Goal: Information Seeking & Learning: Learn about a topic

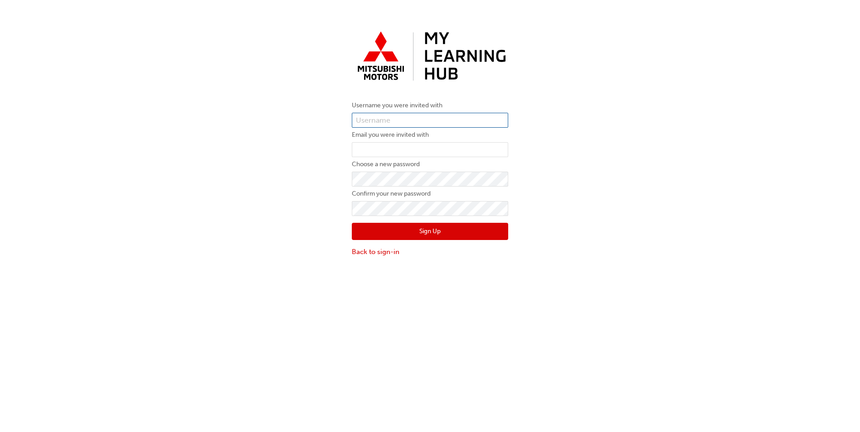
click at [438, 119] on input "text" at bounding box center [430, 120] width 156 height 15
type input "SASCHA WALL"
click at [376, 151] on input "email" at bounding box center [430, 149] width 156 height 15
click at [417, 148] on input "email" at bounding box center [430, 149] width 156 height 15
type input "[EMAIL_ADDRESS][DOMAIN_NAME]"
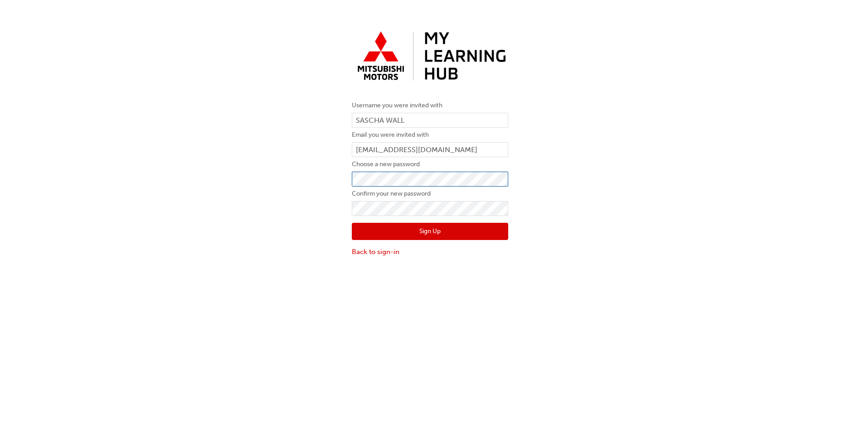
click at [352, 223] on button "Sign Up" at bounding box center [430, 231] width 156 height 17
click button "Sign Up" at bounding box center [430, 231] width 156 height 17
click at [420, 119] on input "text" at bounding box center [430, 120] width 156 height 15
click at [423, 123] on input "000" at bounding box center [430, 120] width 156 height 15
type input "0005994926"
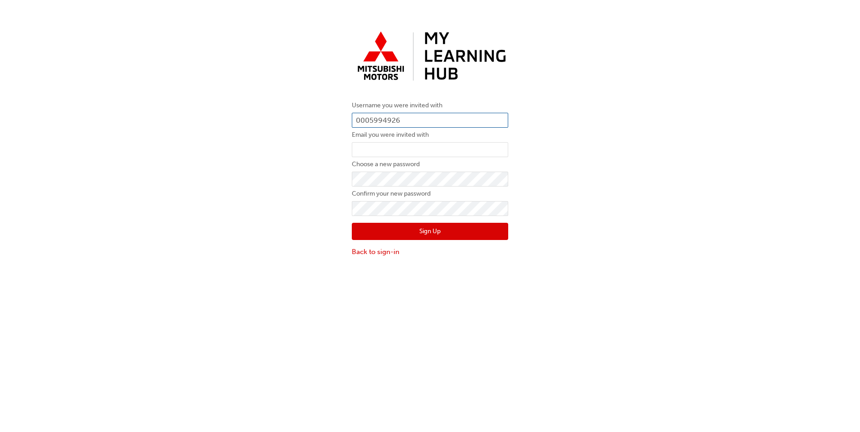
click at [352, 223] on button "Sign Up" at bounding box center [430, 231] width 156 height 17
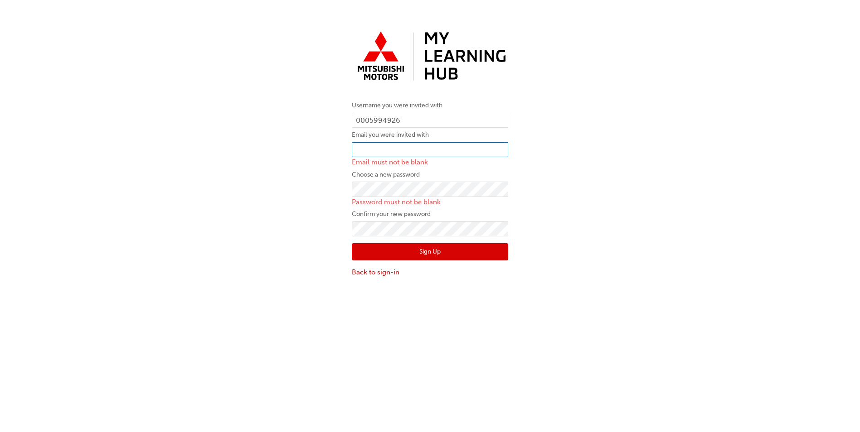
click at [410, 150] on input "email" at bounding box center [430, 149] width 156 height 15
type input "s.wall@holts.net.au"
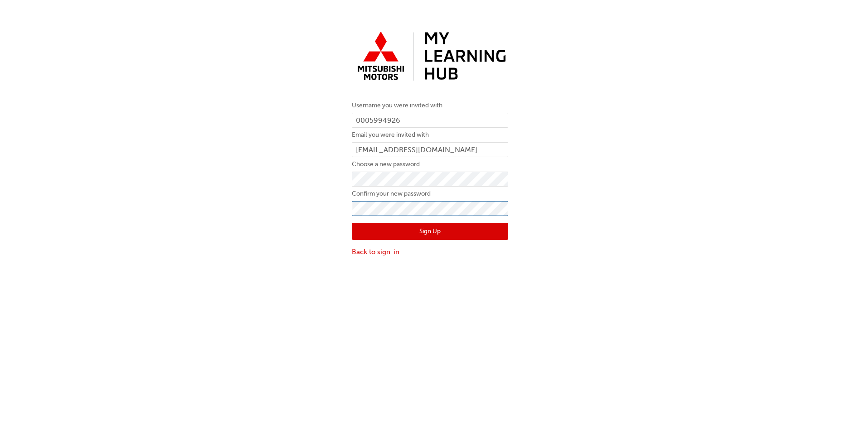
click button "Sign Up" at bounding box center [430, 231] width 156 height 17
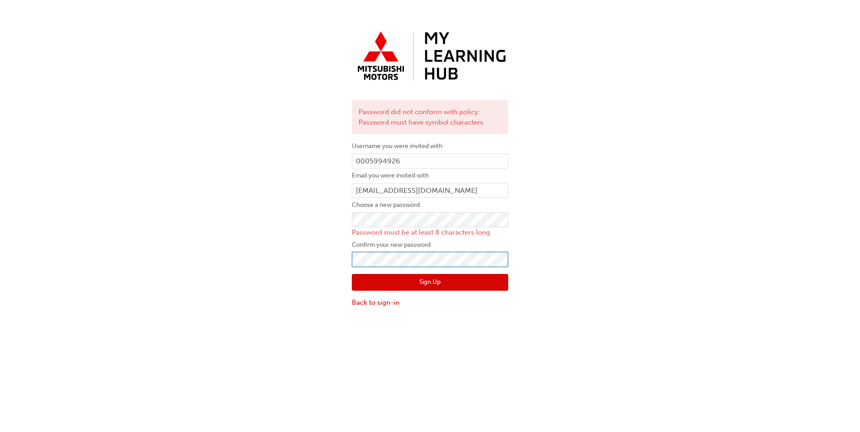
click at [352, 274] on button "Sign Up" at bounding box center [430, 282] width 156 height 17
click at [425, 285] on button "Sign Up" at bounding box center [430, 282] width 156 height 17
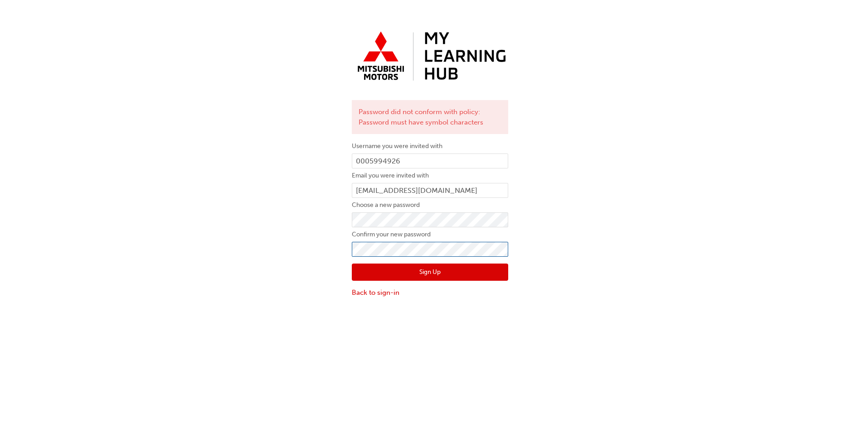
click button "Sign Up" at bounding box center [430, 272] width 156 height 17
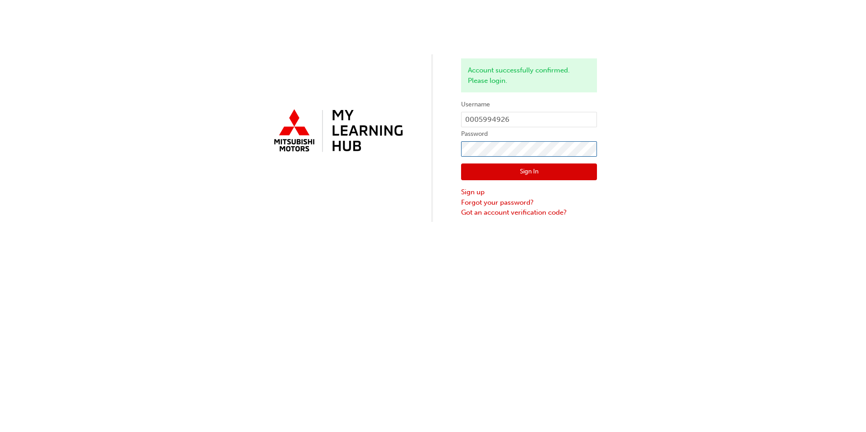
click button "Sign In" at bounding box center [529, 172] width 136 height 17
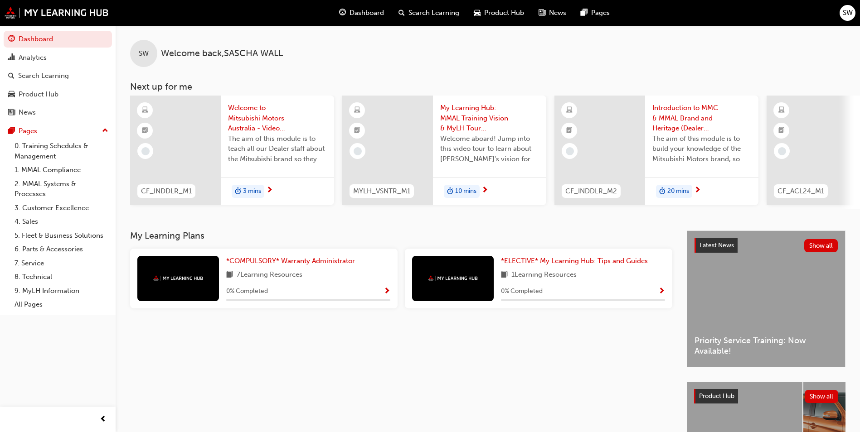
click at [334, 289] on div "*COMPULSORY* Warranty Administrator 7 Learning Resources 0 % Completed" at bounding box center [308, 278] width 164 height 45
click at [297, 119] on span "Welcome to Mitsubishi Motors Australia - Video (Dealer Induction)" at bounding box center [277, 118] width 99 height 31
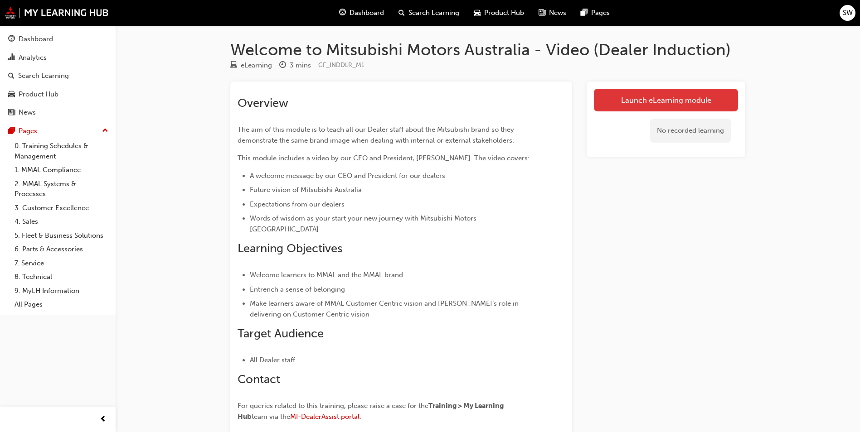
click at [653, 99] on link "Launch eLearning module" at bounding box center [666, 100] width 144 height 23
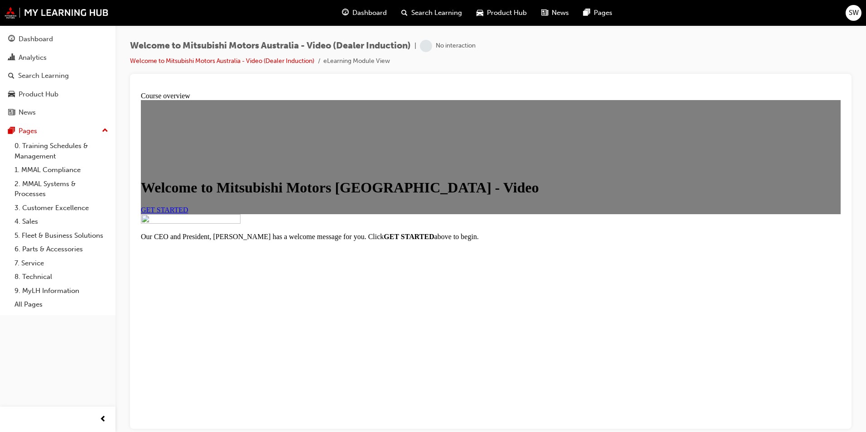
scroll to position [87, 0]
click at [188, 206] on span "GET STARTED" at bounding box center [165, 210] width 48 height 8
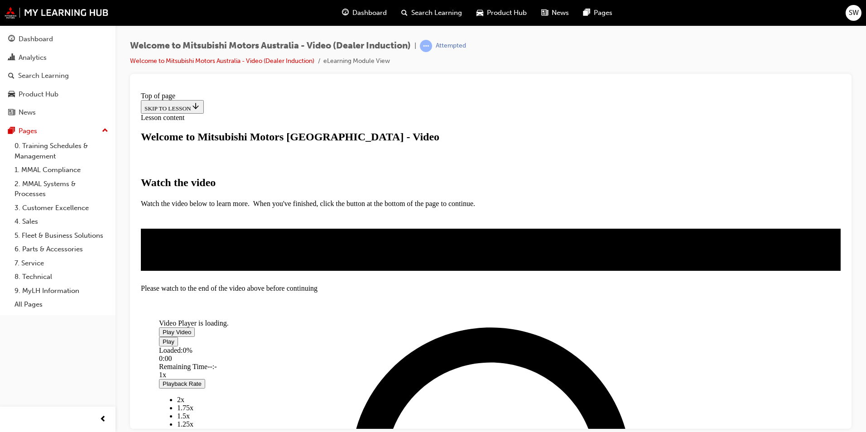
scroll to position [45, 0]
click at [163, 331] on span "Video player" at bounding box center [163, 331] width 0 height 7
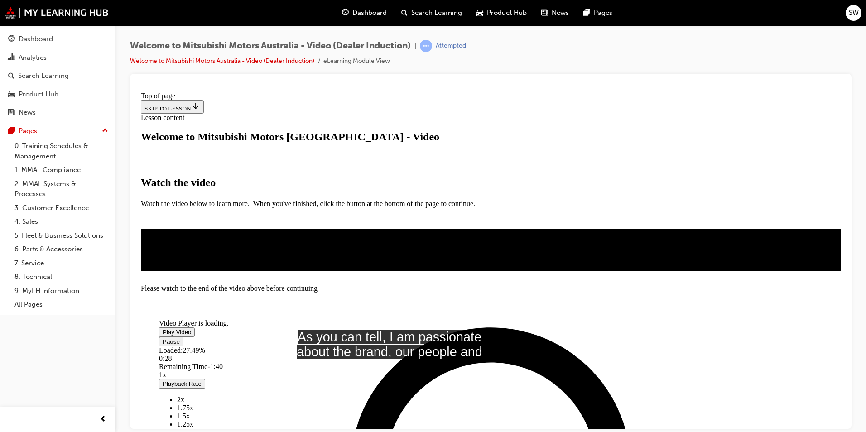
scroll to position [150, 0]
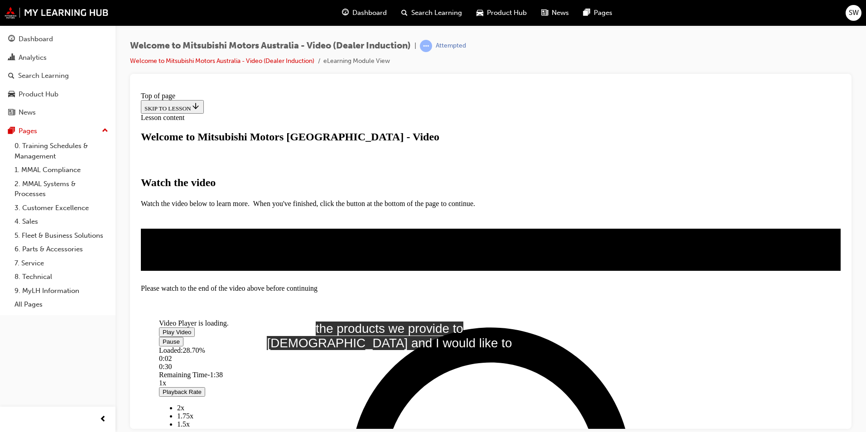
click at [277, 346] on div "Loaded : 28.70% 0:02 0:30" at bounding box center [449, 358] width 580 height 24
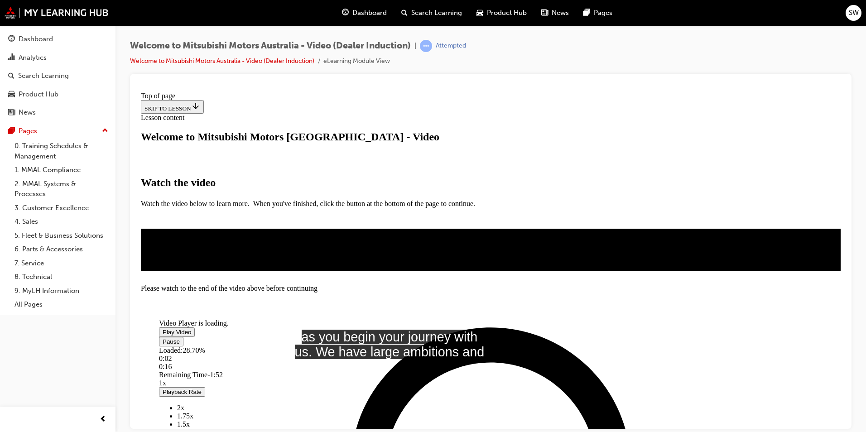
click at [295, 249] on video "Video player" at bounding box center [227, 283] width 136 height 68
click at [163, 328] on span "Video player" at bounding box center [163, 331] width 0 height 7
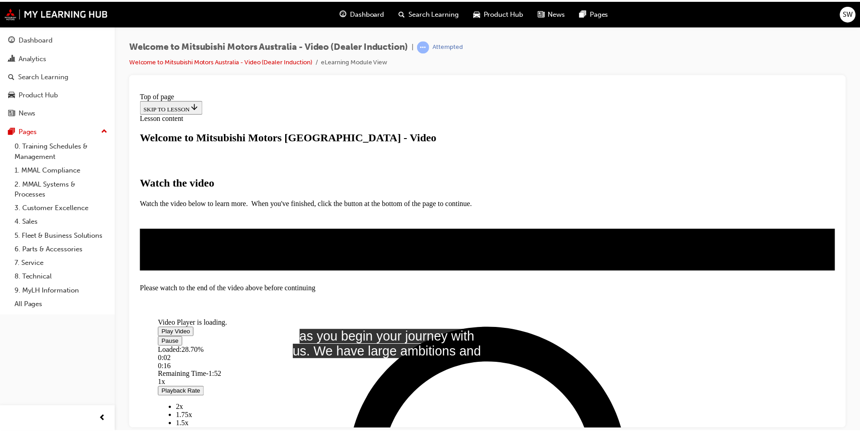
scroll to position [135, 0]
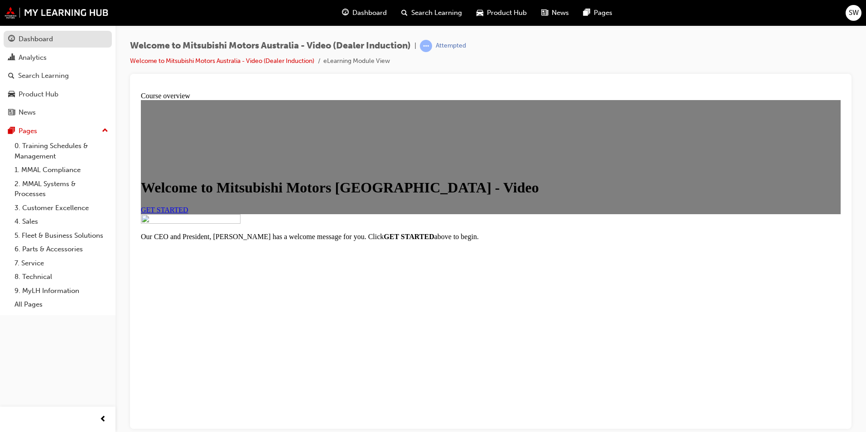
click at [61, 38] on div "Dashboard" at bounding box center [57, 39] width 99 height 11
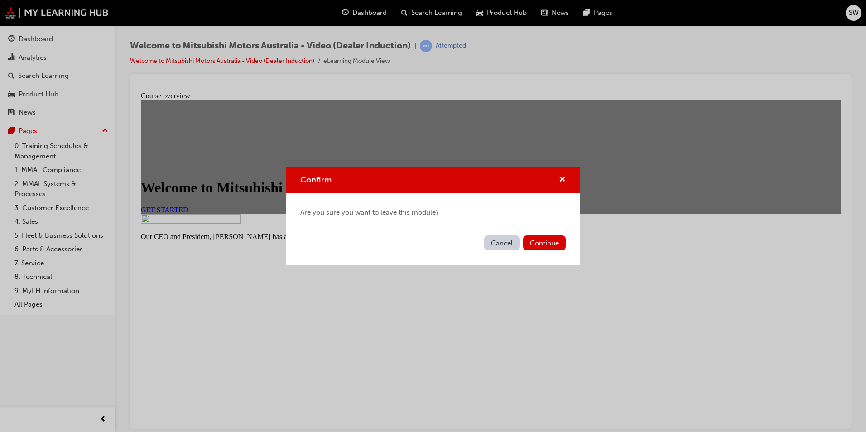
click at [505, 245] on button "Cancel" at bounding box center [501, 243] width 35 height 15
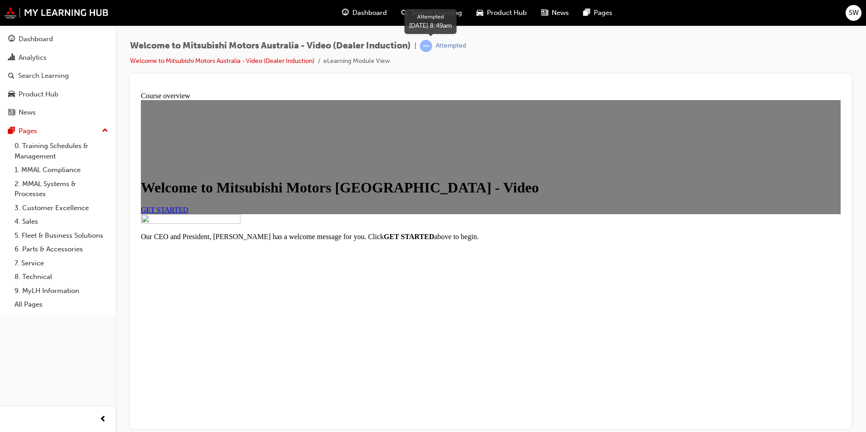
click at [436, 44] on div "Attempted" at bounding box center [443, 46] width 46 height 12
click at [432, 45] on span "learningRecordVerb_ATTEMPT-icon" at bounding box center [426, 46] width 12 height 12
click at [251, 63] on link "Welcome to Mitsubishi Motors Australia - Video (Dealer Induction)" at bounding box center [222, 61] width 184 height 8
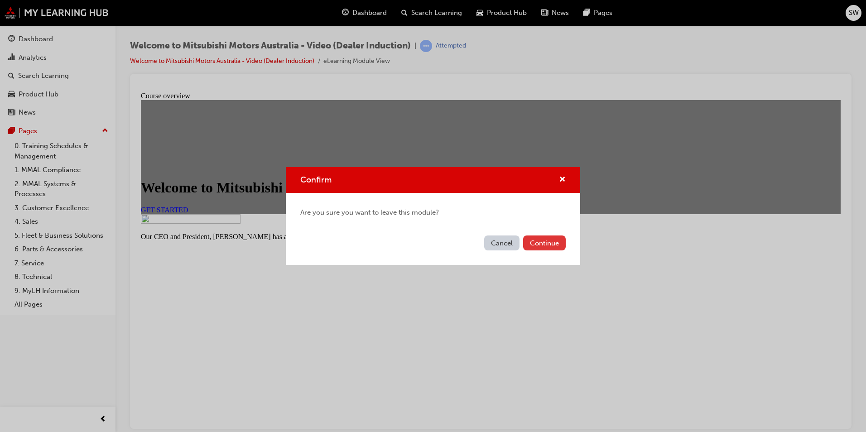
click at [543, 241] on button "Continue" at bounding box center [544, 243] width 43 height 15
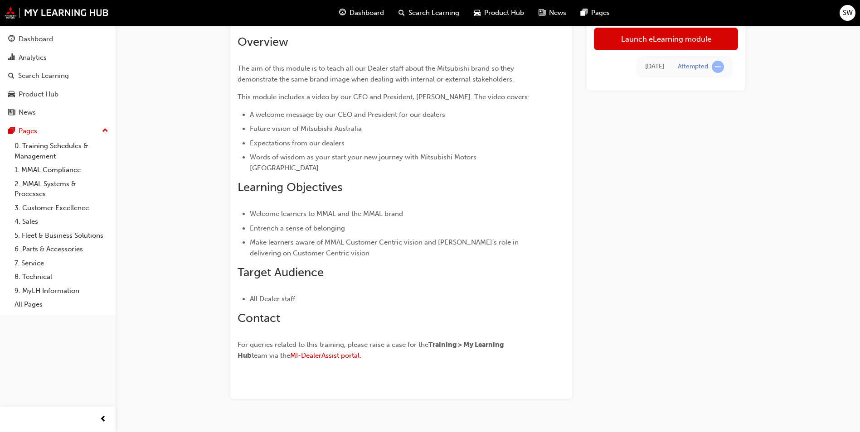
scroll to position [69, 0]
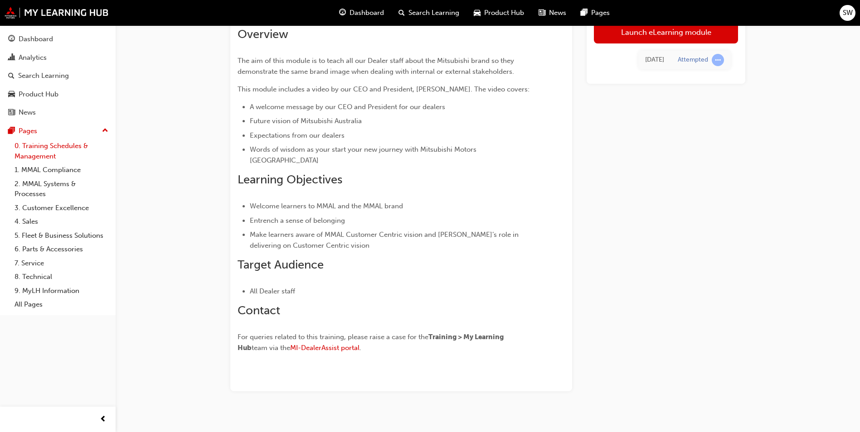
click at [62, 145] on link "0. Training Schedules & Management" at bounding box center [61, 151] width 101 height 24
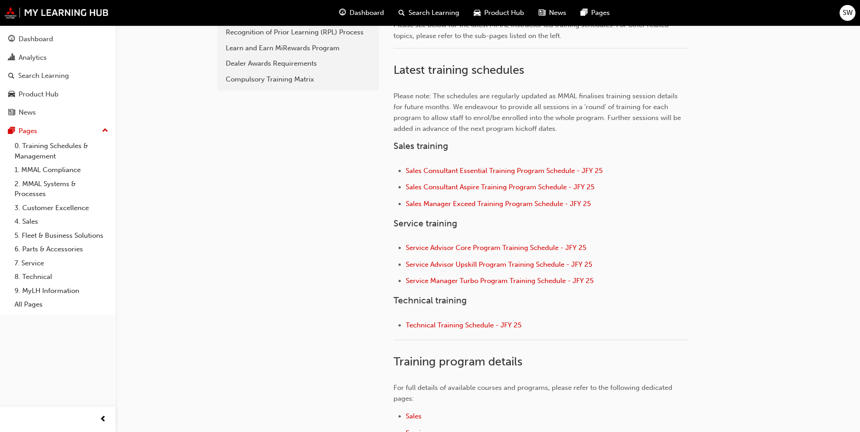
scroll to position [227, 0]
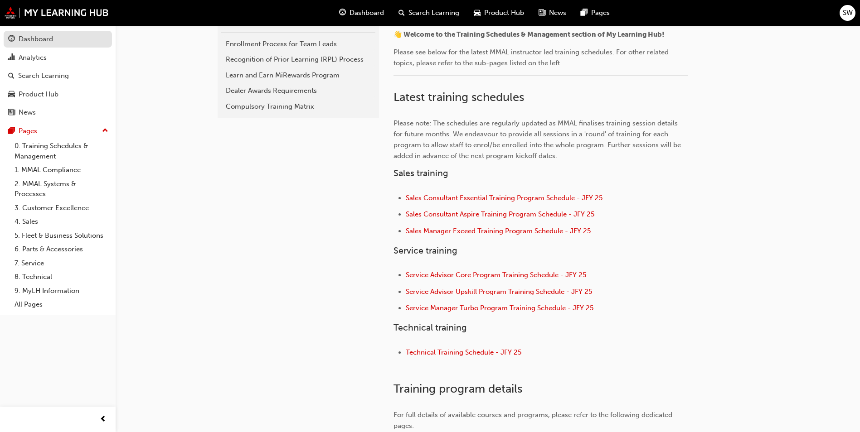
click at [40, 32] on link "Dashboard" at bounding box center [58, 39] width 108 height 17
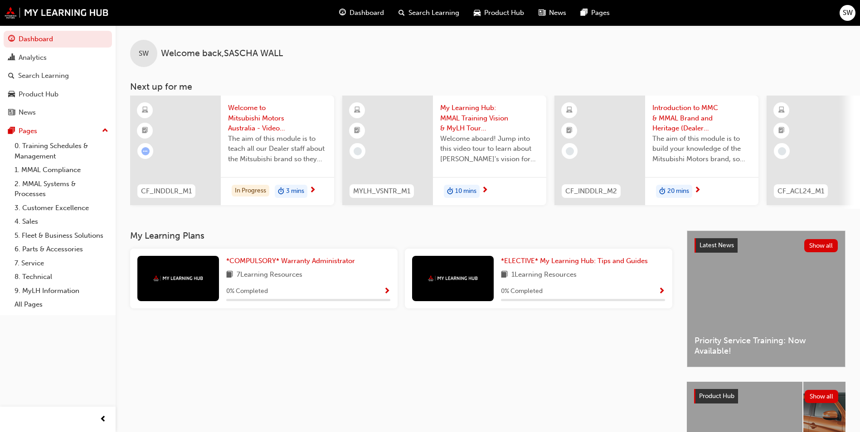
click at [318, 117] on span "Welcome to Mitsubishi Motors Australia - Video (Dealer Induction)" at bounding box center [277, 118] width 99 height 31
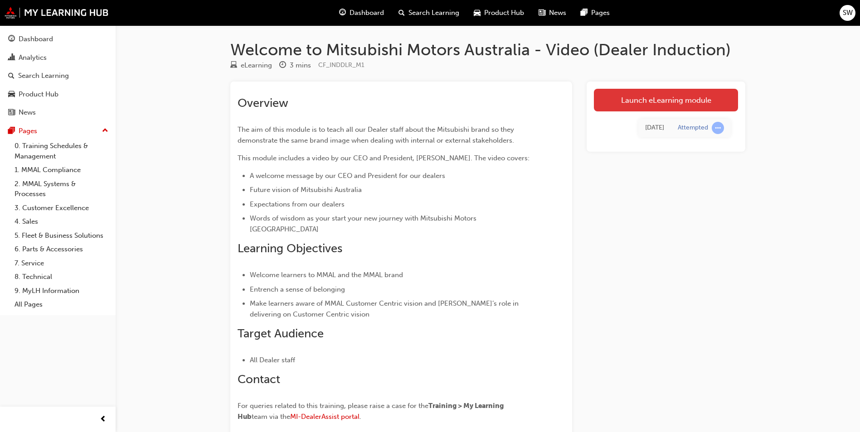
click at [627, 106] on link "Launch eLearning module" at bounding box center [666, 100] width 144 height 23
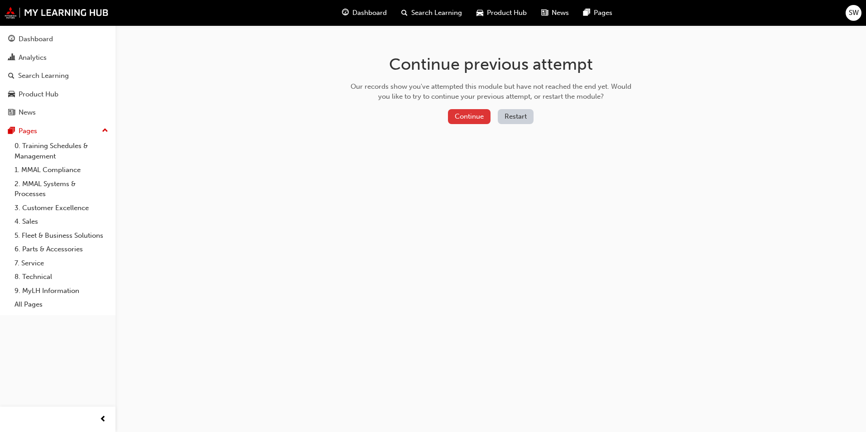
click at [472, 117] on button "Continue" at bounding box center [469, 116] width 43 height 15
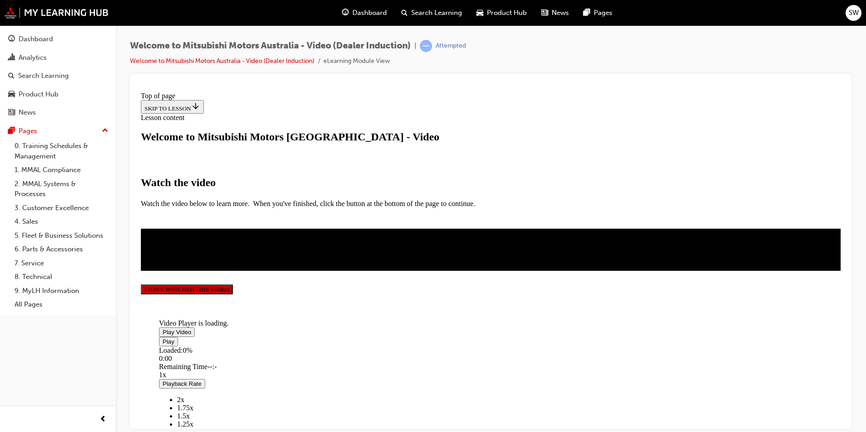
scroll to position [193, 0]
click at [163, 328] on span "Video player" at bounding box center [163, 331] width 0 height 7
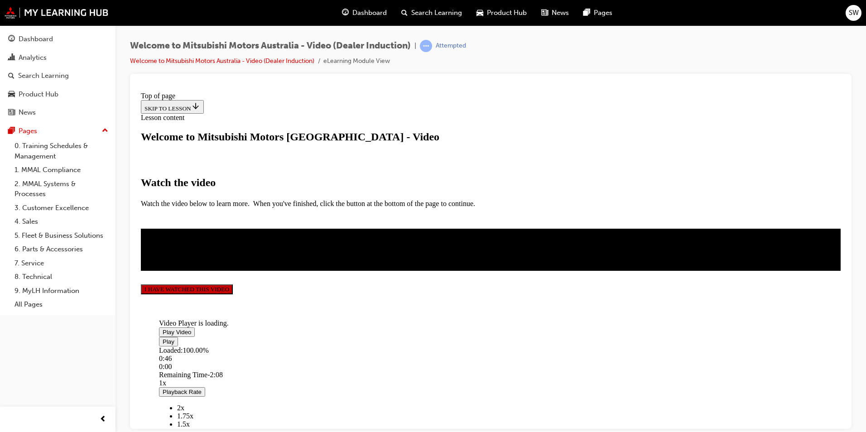
click at [233, 294] on button "I HAVE WATCHED THIS VIDEO" at bounding box center [187, 289] width 92 height 10
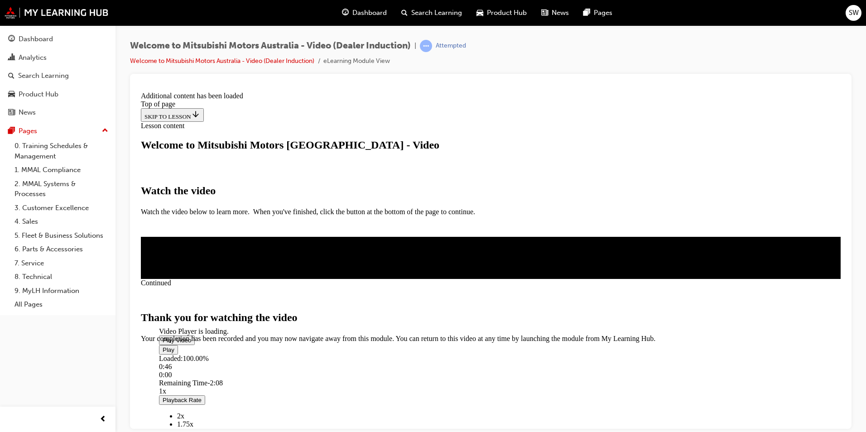
scroll to position [268, 0]
click at [197, 377] on span "CLOSE MODULE" at bounding box center [169, 381] width 56 height 8
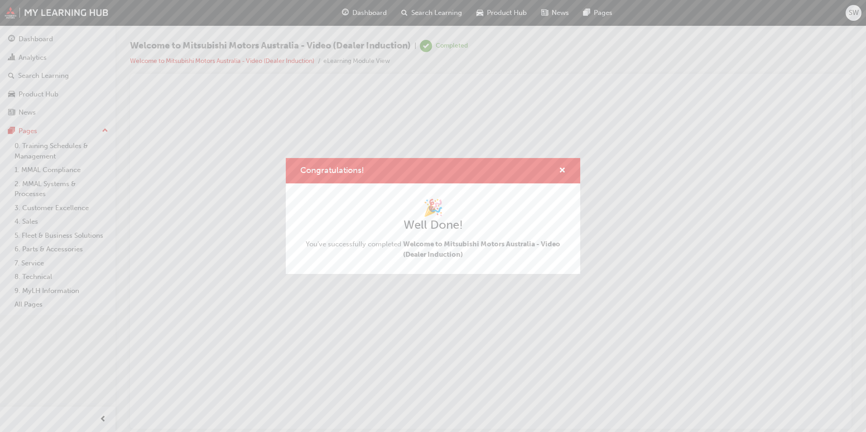
scroll to position [0, 0]
click at [561, 169] on span "cross-icon" at bounding box center [562, 171] width 7 height 8
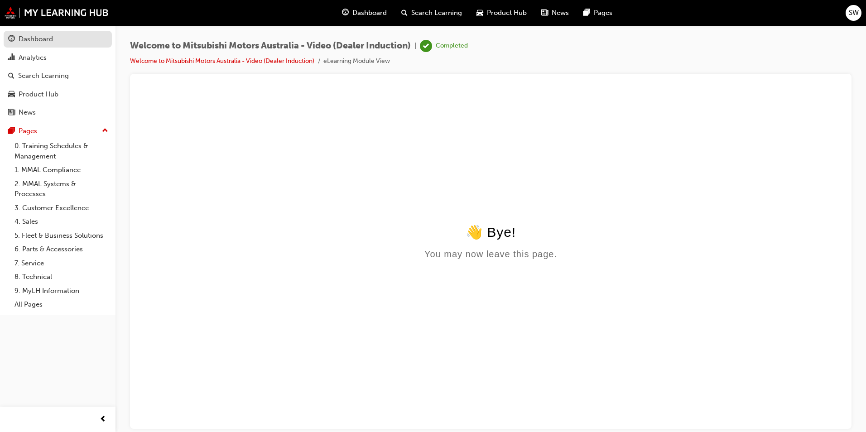
click at [73, 41] on div "Dashboard" at bounding box center [57, 39] width 99 height 11
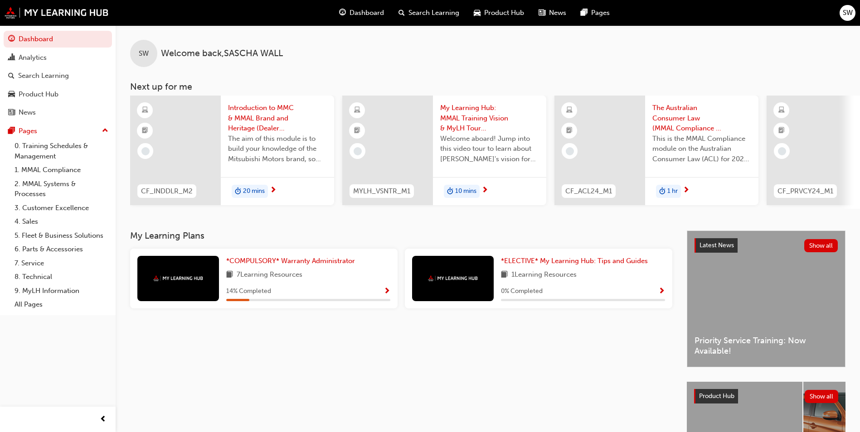
click at [246, 137] on span "The aim of this module is to build your knowledge of the Mitsubishi Motors bran…" at bounding box center [277, 149] width 99 height 31
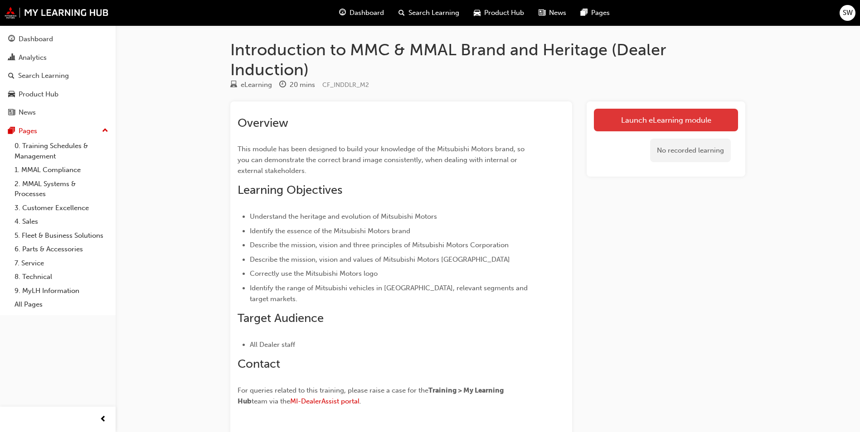
click at [683, 120] on link "Launch eLearning module" at bounding box center [666, 120] width 144 height 23
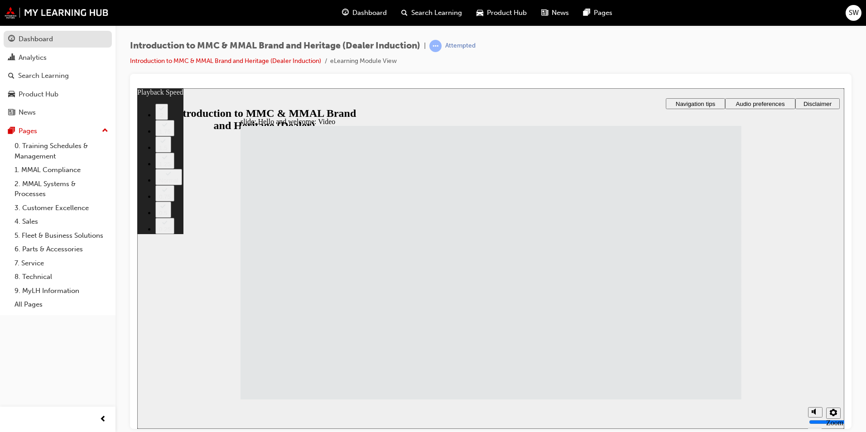
click at [34, 36] on div "Dashboard" at bounding box center [36, 39] width 34 height 10
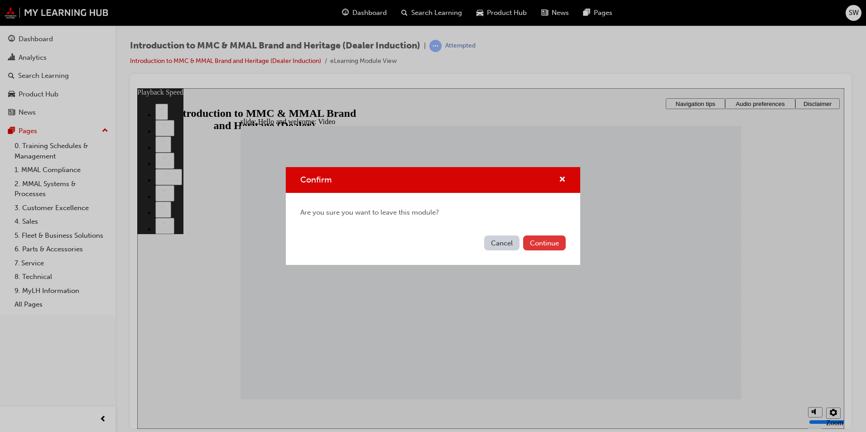
click at [547, 246] on button "Continue" at bounding box center [544, 243] width 43 height 15
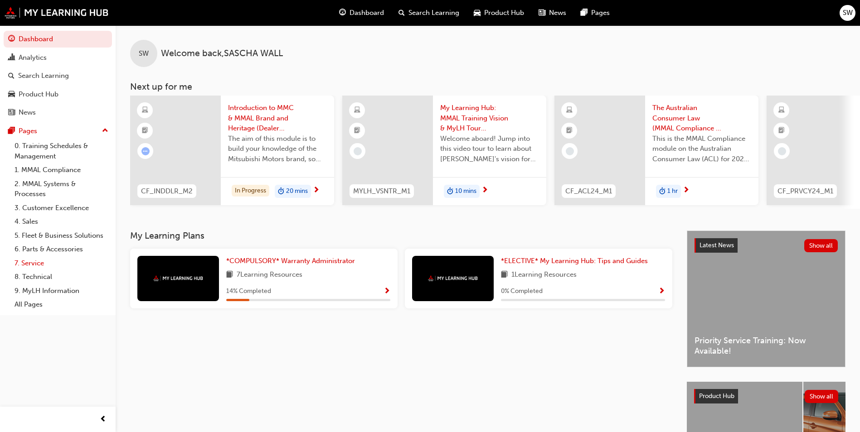
click at [47, 259] on link "7. Service" at bounding box center [61, 263] width 101 height 14
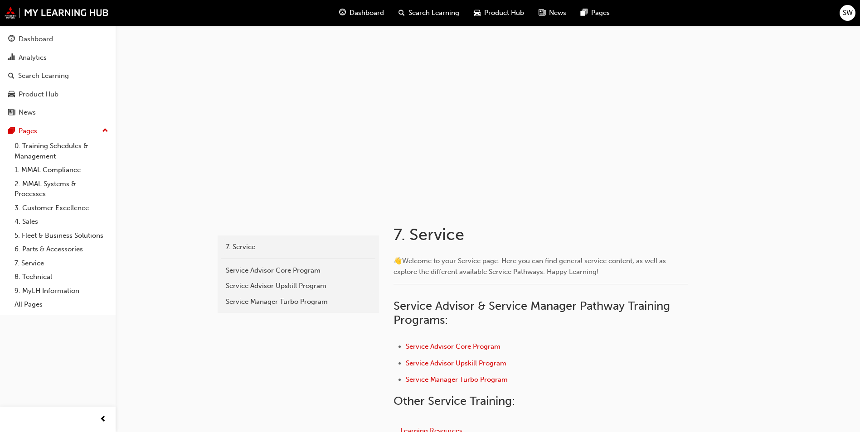
click at [501, 12] on span "Product Hub" at bounding box center [504, 13] width 40 height 10
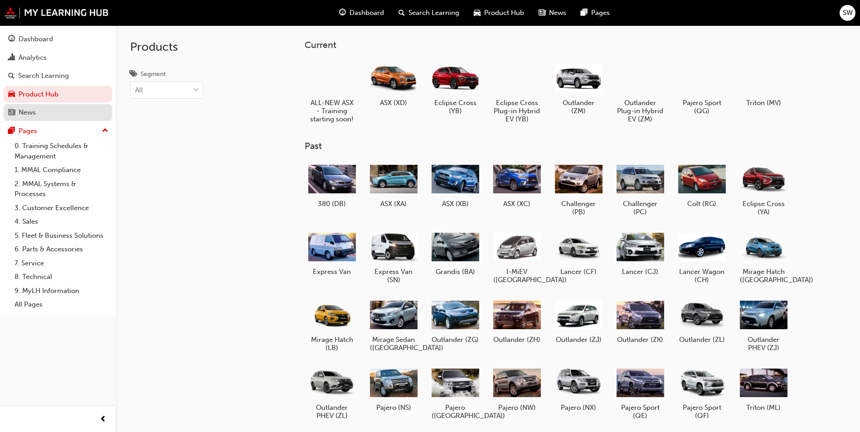
click at [47, 108] on div "News" at bounding box center [57, 112] width 99 height 11
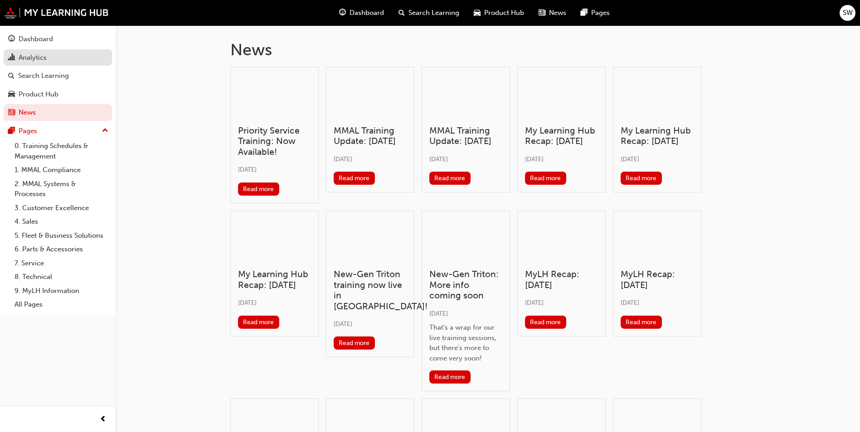
click at [55, 55] on div "Analytics" at bounding box center [57, 57] width 99 height 11
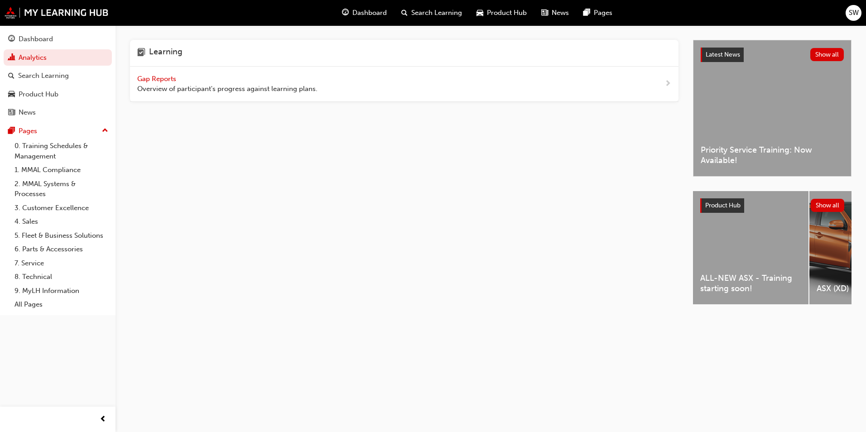
click at [662, 82] on div "Gap Reports Overview of participant's progress against learning plans." at bounding box center [404, 84] width 549 height 35
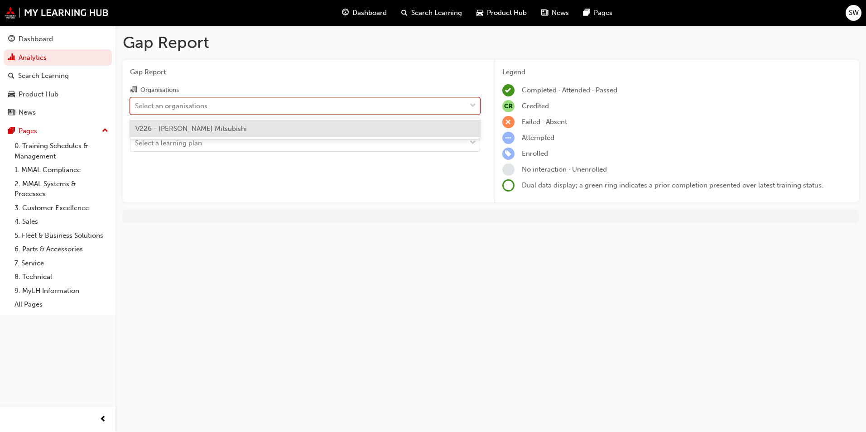
click at [468, 108] on div at bounding box center [473, 106] width 14 height 16
click at [136, 108] on input "Organisations option V226 - Holt's Mitsubishi focused, 1 of 1. 1 result availab…" at bounding box center [135, 105] width 1 height 8
click at [468, 108] on div at bounding box center [473, 106] width 14 height 16
click at [136, 108] on input "Organisations option V226 - Holt's Mitsubishi focused, 1 of 1. 1 result availab…" at bounding box center [135, 105] width 1 height 8
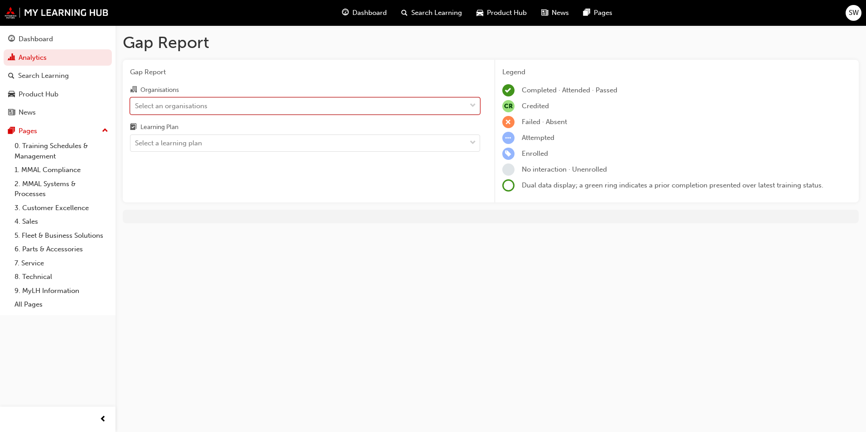
click at [468, 108] on div at bounding box center [473, 106] width 14 height 16
click at [136, 108] on input "Organisations 0 results available. Select is focused ,type to refine list, pres…" at bounding box center [135, 105] width 1 height 8
click at [468, 108] on div at bounding box center [473, 106] width 14 height 16
click at [136, 108] on input "Organisations 0 results available. Select is focused ,type to refine list, pres…" at bounding box center [135, 105] width 1 height 8
click at [468, 140] on div at bounding box center [473, 143] width 14 height 16
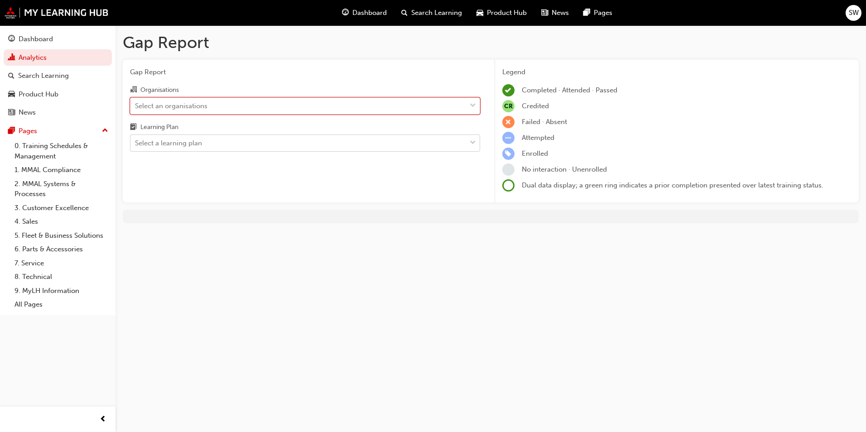
click at [136, 140] on input "Learning Plan Select a learning plan" at bounding box center [135, 143] width 1 height 8
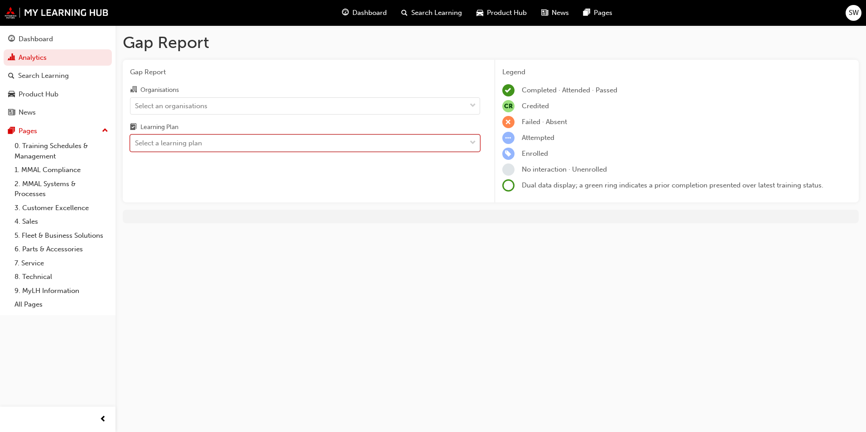
click at [468, 140] on div at bounding box center [473, 143] width 14 height 16
click at [136, 140] on input "Learning Plan 0 results available. Select is focused ,type to refine list, pres…" at bounding box center [135, 143] width 1 height 8
click at [56, 40] on div "Dashboard" at bounding box center [57, 39] width 99 height 11
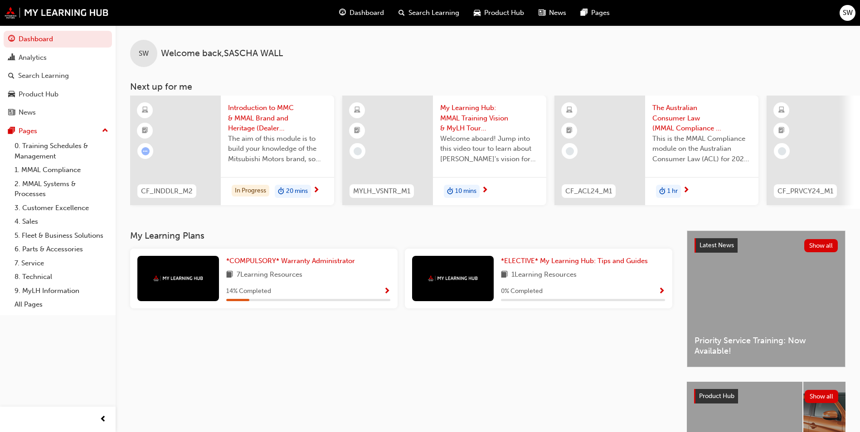
click at [387, 294] on span "Show Progress" at bounding box center [386, 292] width 7 height 8
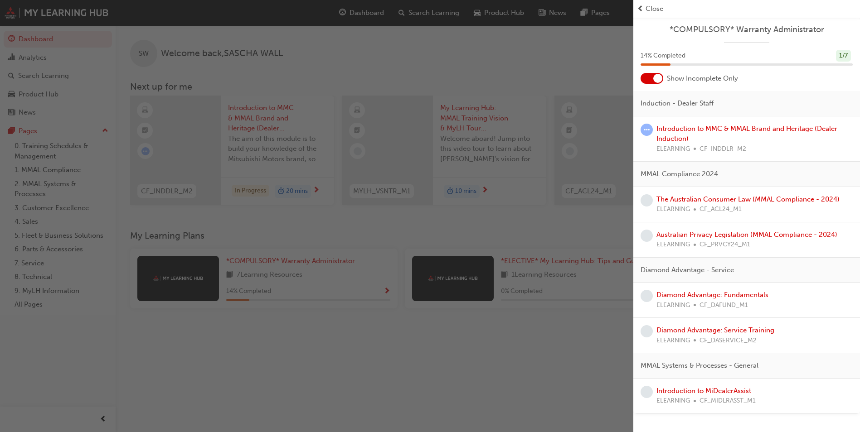
click at [578, 226] on div "button" at bounding box center [316, 216] width 633 height 432
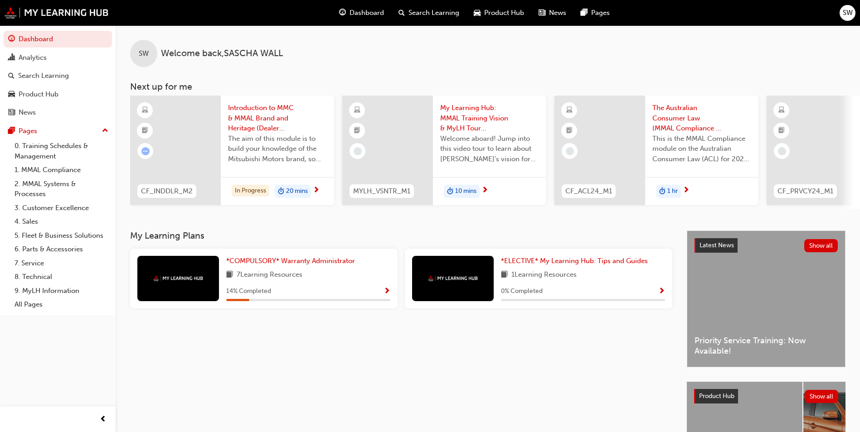
click at [106, 130] on span "up-icon" at bounding box center [105, 131] width 6 height 12
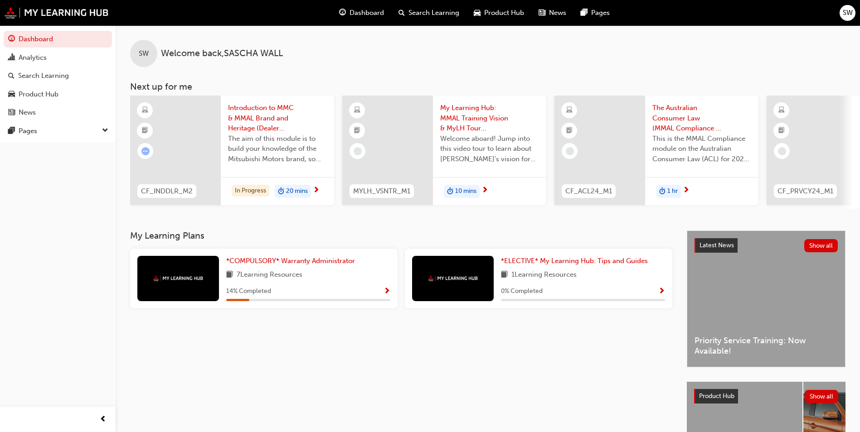
click at [106, 130] on span "down-icon" at bounding box center [105, 131] width 6 height 12
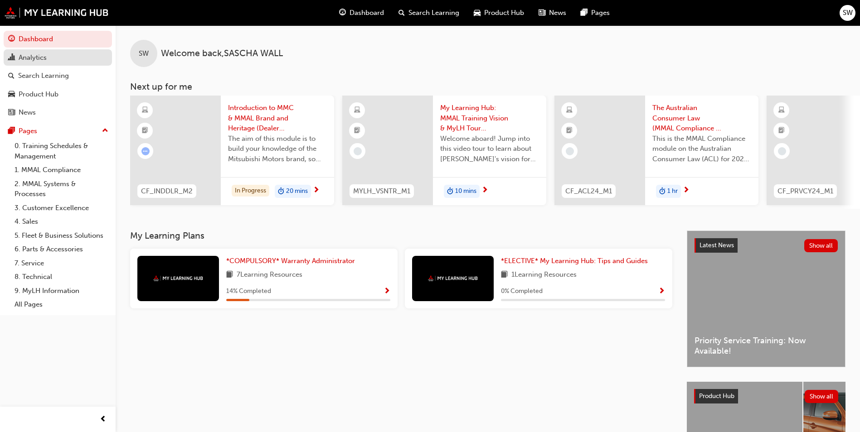
click at [56, 55] on div "Analytics" at bounding box center [57, 57] width 99 height 11
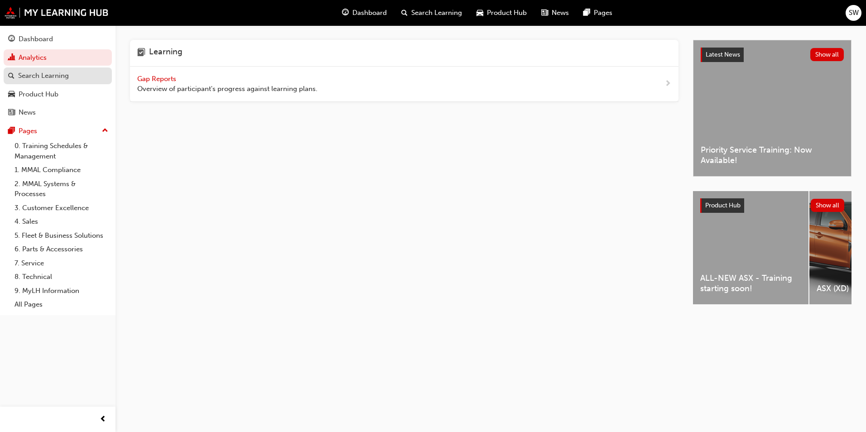
click at [68, 76] on div "Search Learning" at bounding box center [43, 76] width 51 height 10
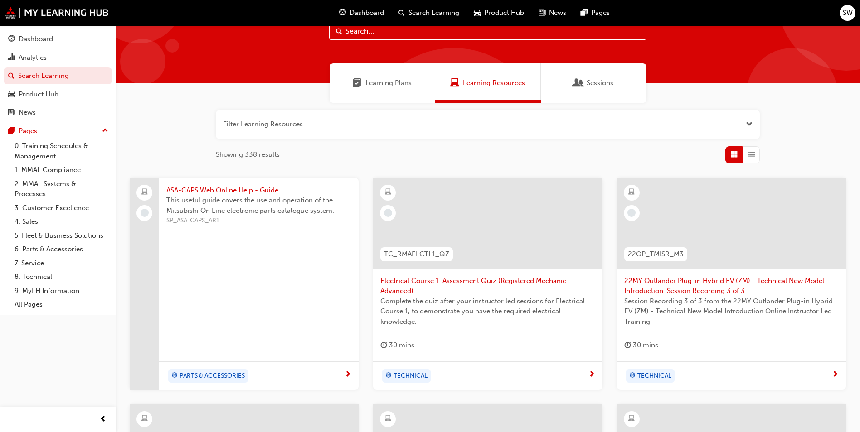
scroll to position [45, 0]
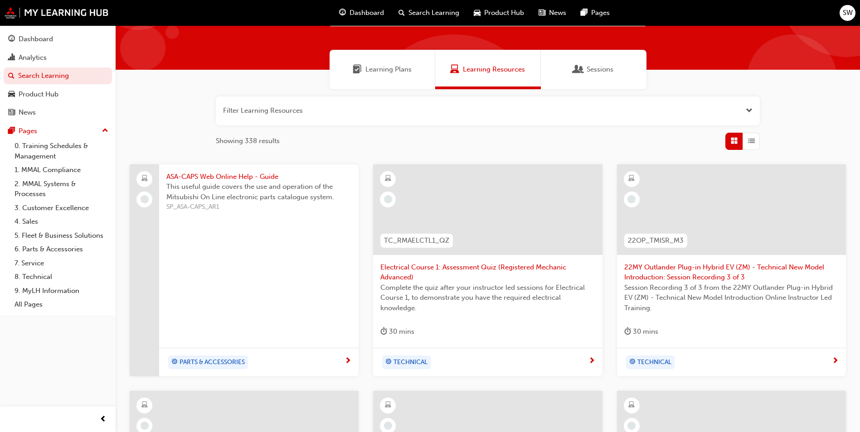
click at [399, 67] on span "Learning Plans" at bounding box center [388, 69] width 46 height 10
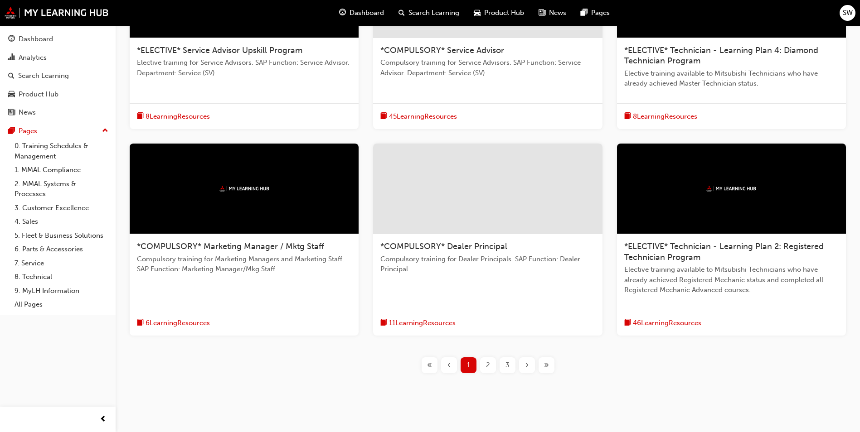
scroll to position [277, 0]
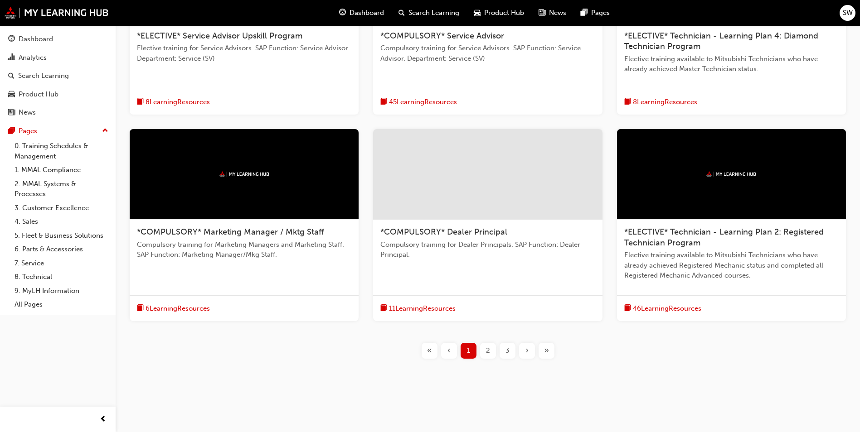
click at [484, 349] on div "2" at bounding box center [488, 351] width 16 height 16
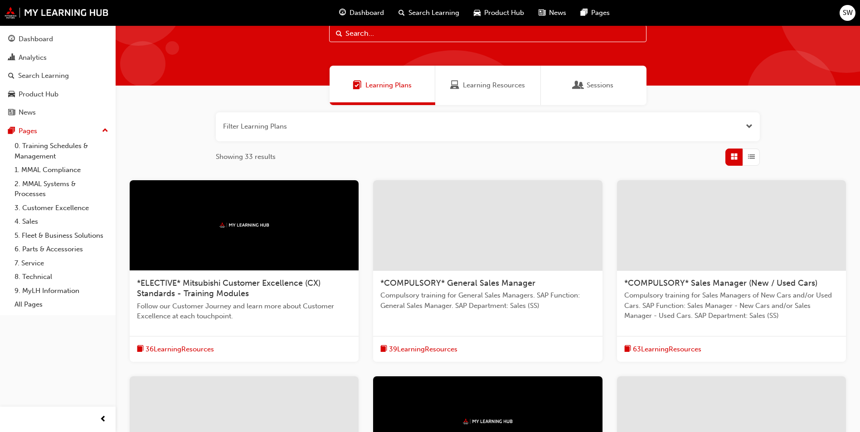
scroll to position [211, 0]
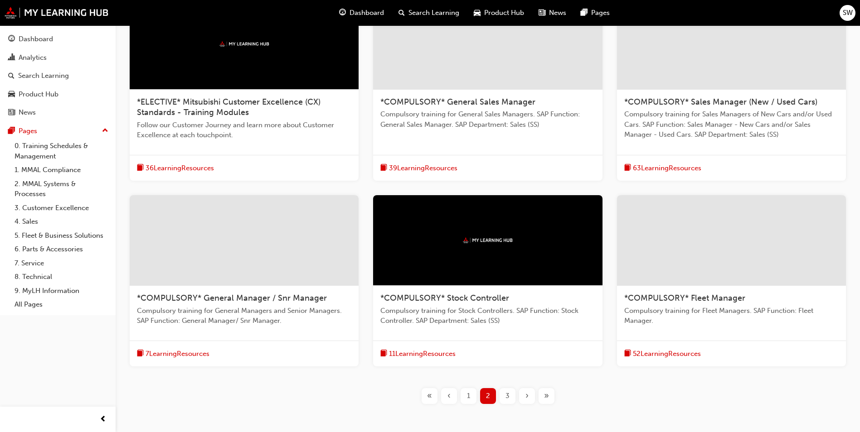
click at [507, 391] on span "3" at bounding box center [507, 396] width 4 height 10
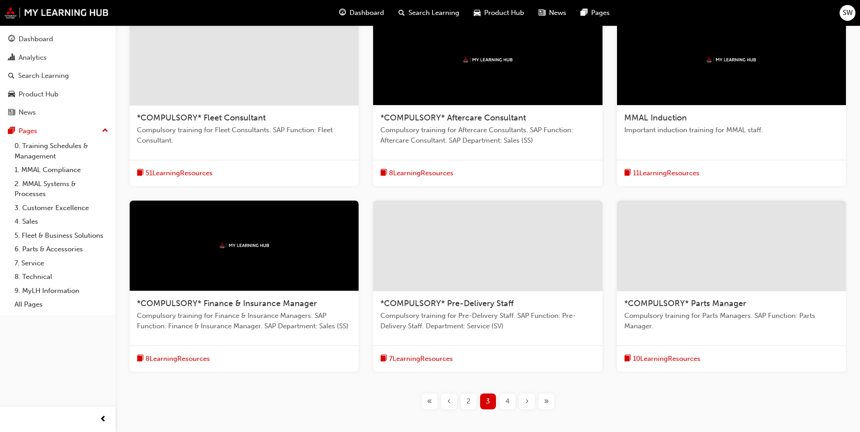
scroll to position [211, 0]
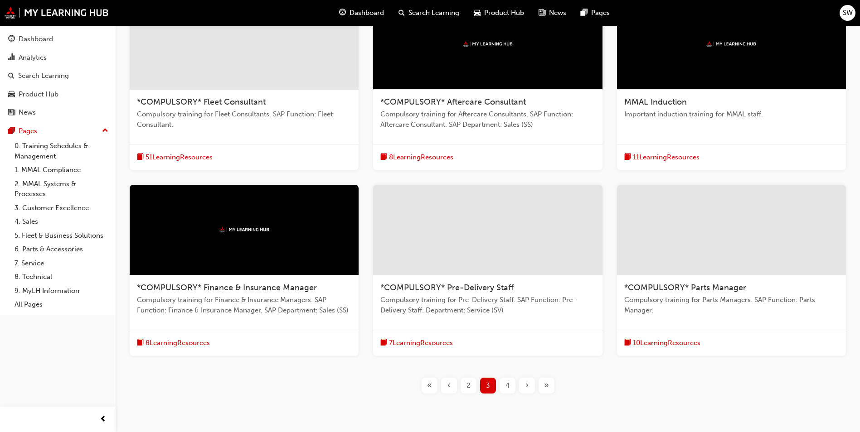
click at [507, 392] on div "4" at bounding box center [507, 386] width 16 height 16
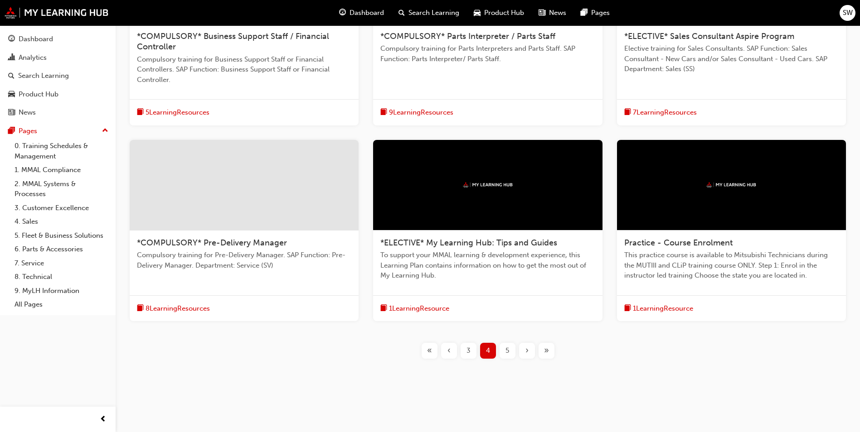
click at [503, 347] on div "5" at bounding box center [507, 351] width 16 height 16
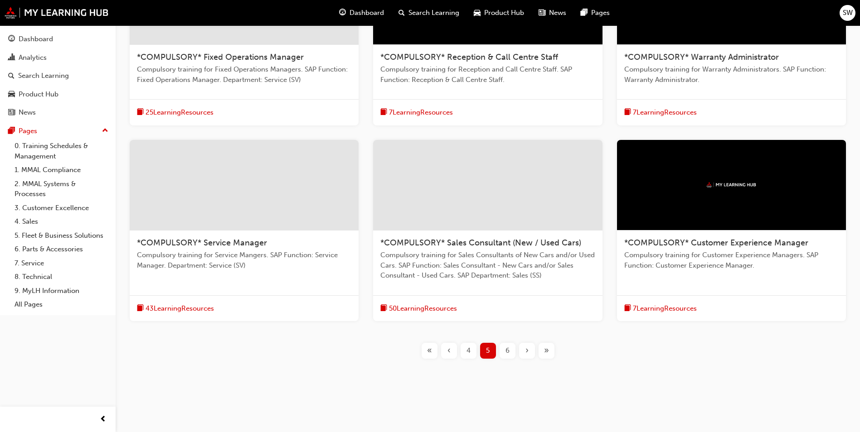
click at [504, 350] on div "6" at bounding box center [507, 351] width 16 height 16
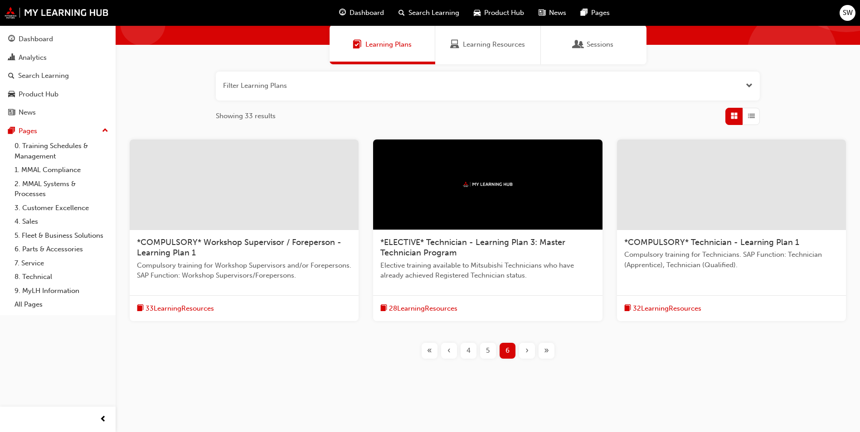
click at [444, 349] on div "‹" at bounding box center [449, 351] width 16 height 16
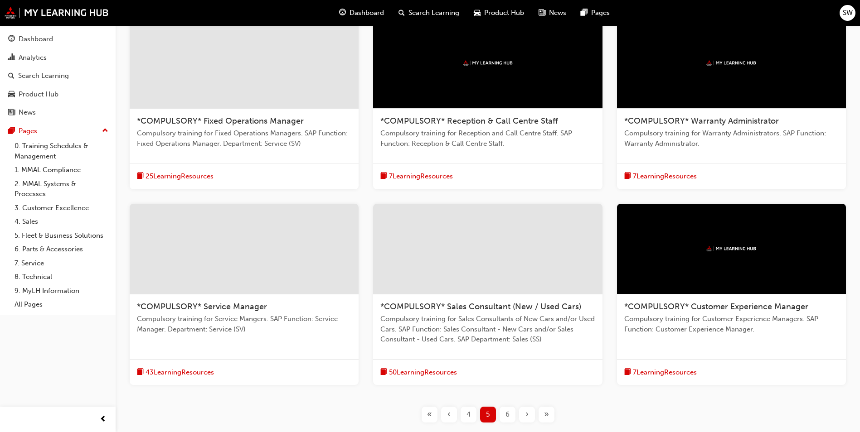
scroll to position [256, 0]
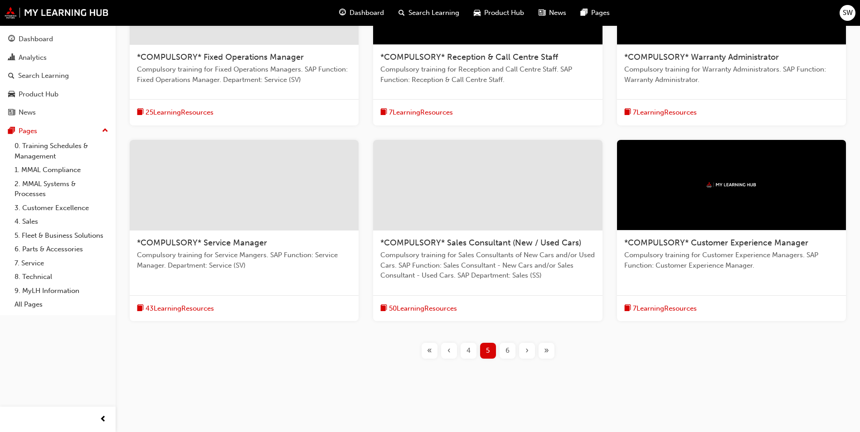
click at [445, 347] on div "‹" at bounding box center [449, 351] width 16 height 16
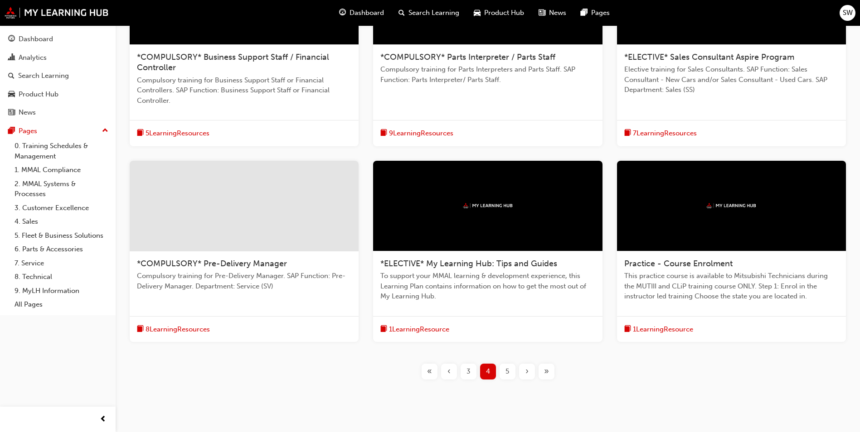
click at [453, 368] on div "‹" at bounding box center [449, 372] width 16 height 16
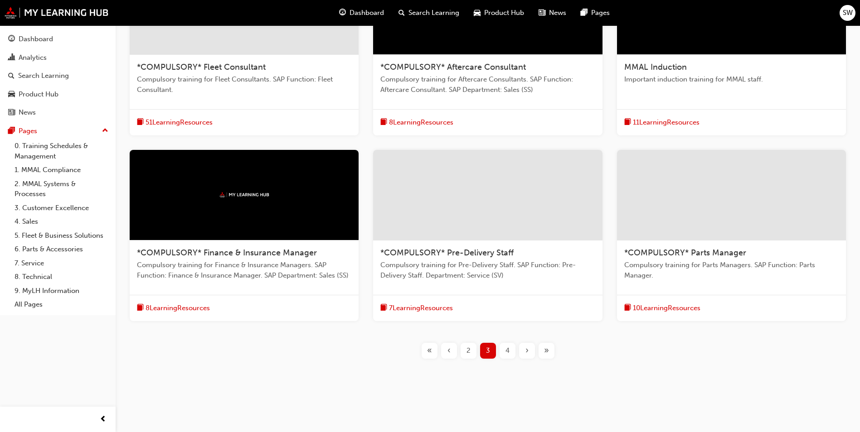
click at [451, 349] on div "‹" at bounding box center [449, 351] width 16 height 16
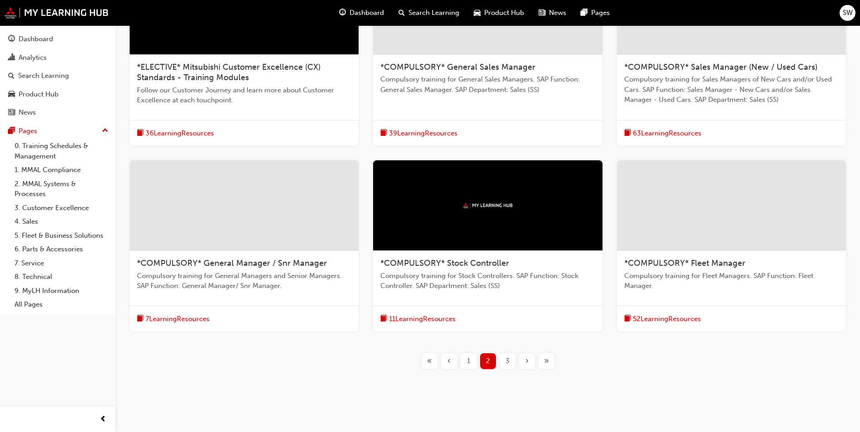
scroll to position [256, 0]
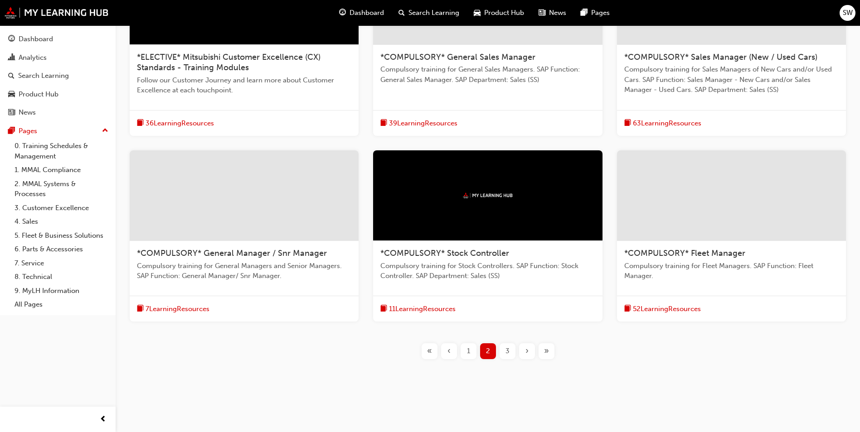
click at [465, 353] on div "1" at bounding box center [468, 351] width 16 height 16
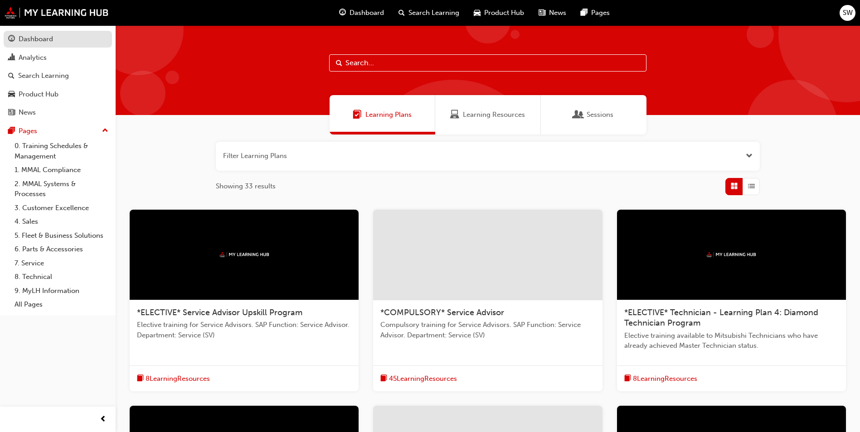
click at [60, 39] on div "Dashboard" at bounding box center [57, 39] width 99 height 11
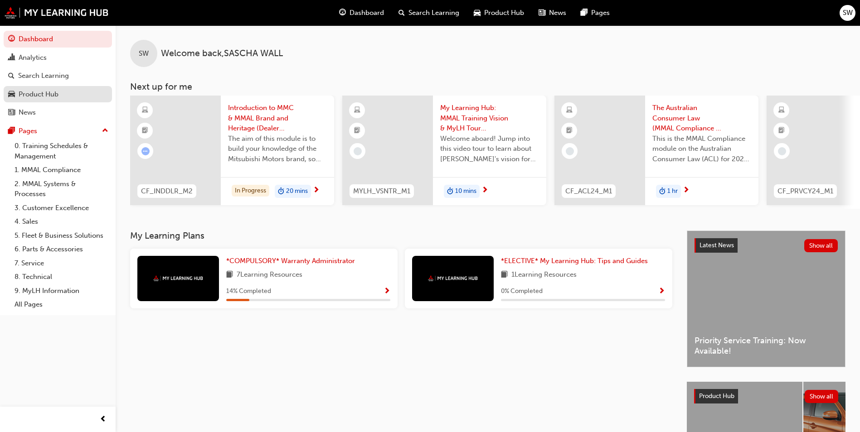
click at [70, 92] on div "Product Hub" at bounding box center [57, 94] width 99 height 11
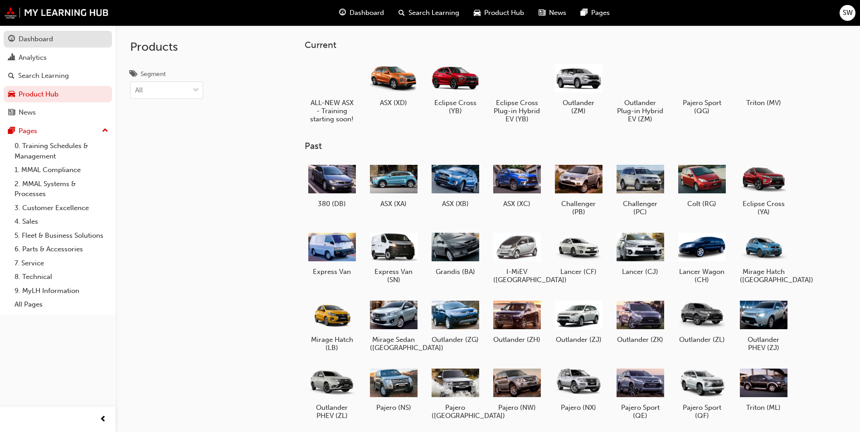
click at [80, 39] on div "Dashboard" at bounding box center [57, 39] width 99 height 11
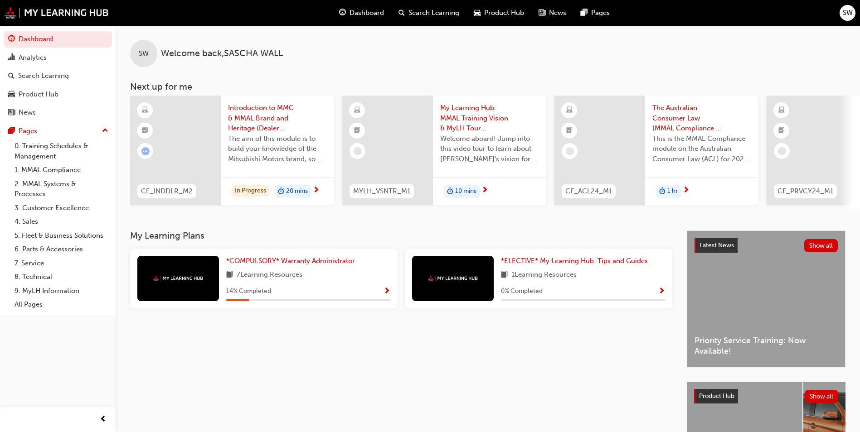
click at [345, 273] on div "7 Learning Resources" at bounding box center [308, 275] width 164 height 11
click at [387, 294] on span "Show Progress" at bounding box center [386, 292] width 7 height 8
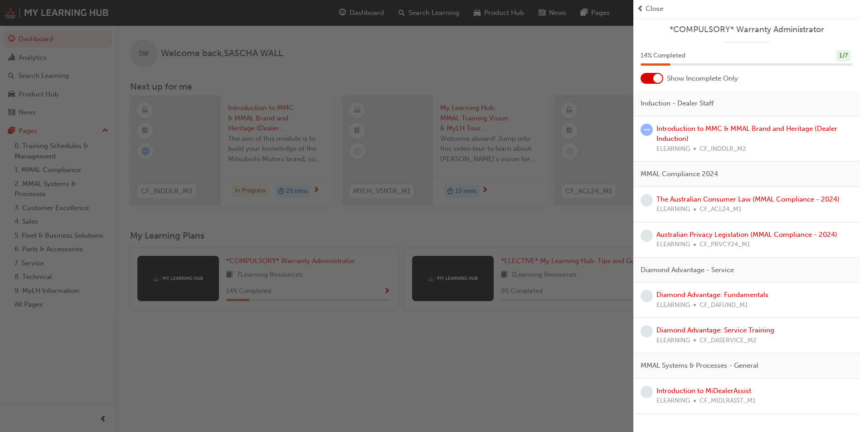
click at [434, 366] on div "button" at bounding box center [316, 216] width 633 height 432
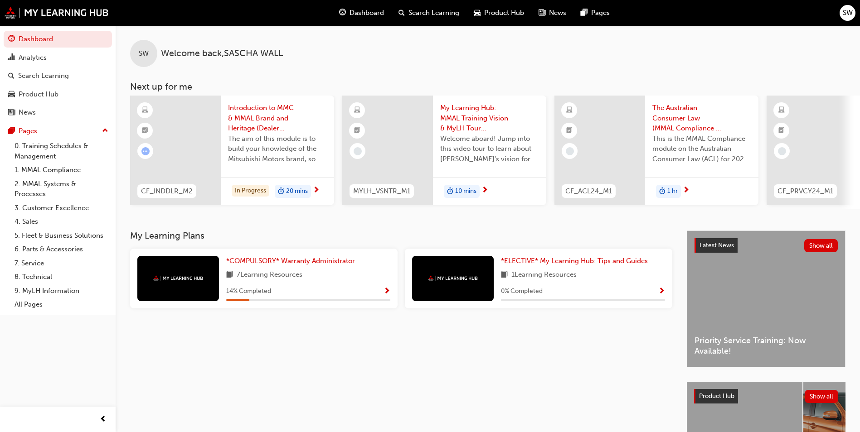
click at [845, 14] on span "SW" at bounding box center [847, 13] width 10 height 10
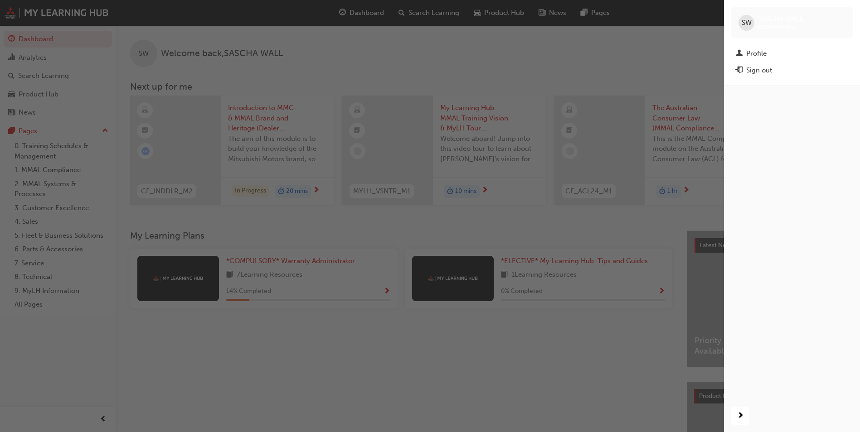
click at [701, 42] on div "button" at bounding box center [362, 216] width 724 height 432
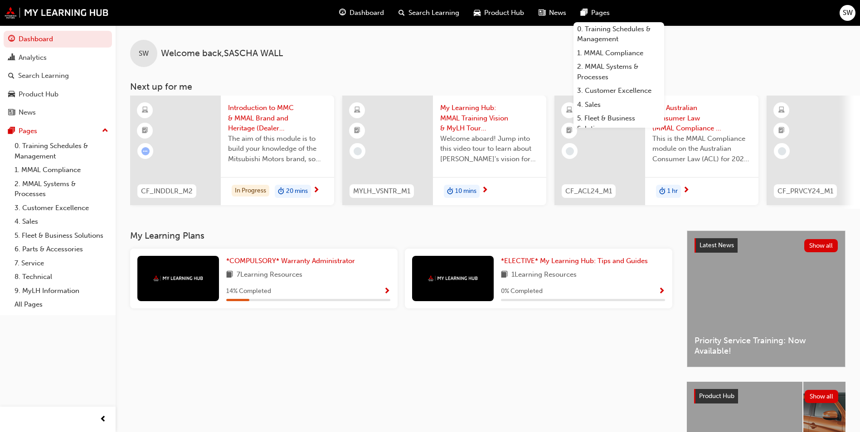
click at [849, 16] on span "SW" at bounding box center [847, 13] width 10 height 10
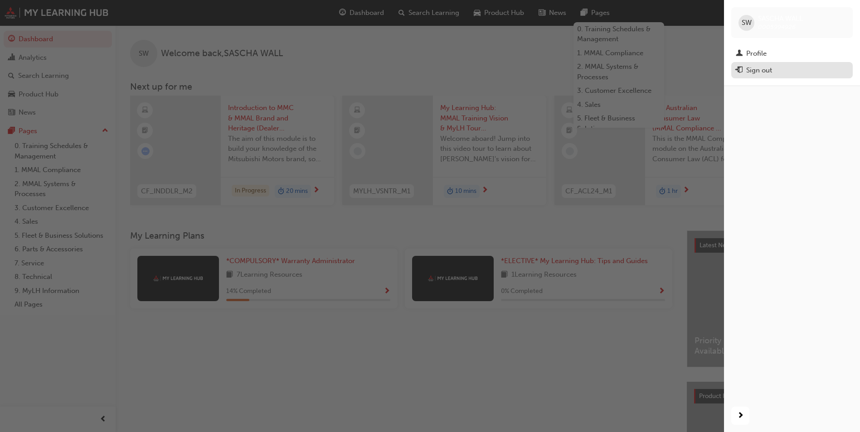
click at [797, 72] on div "Sign out" at bounding box center [791, 70] width 112 height 11
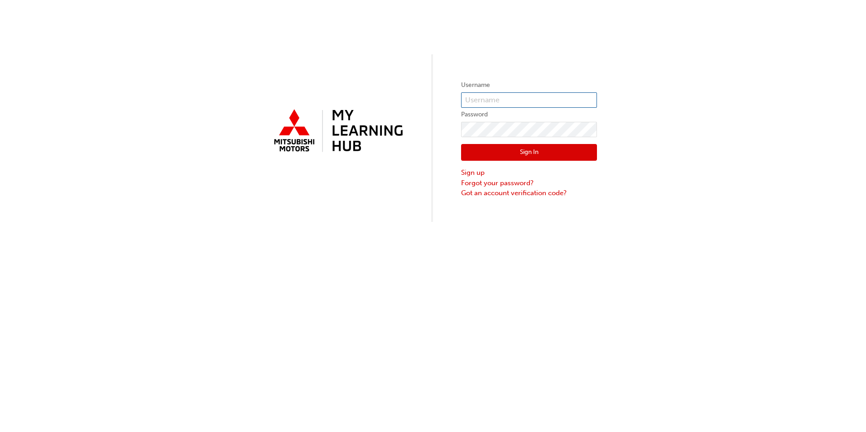
type input "0005994926"
click at [512, 155] on button "Sign In" at bounding box center [529, 152] width 136 height 17
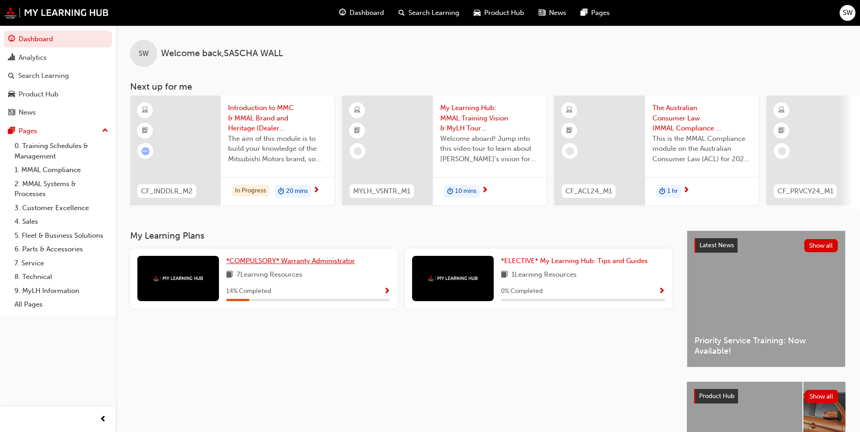
click at [333, 265] on span "*COMPULSORY* Warranty Administrator" at bounding box center [290, 261] width 129 height 8
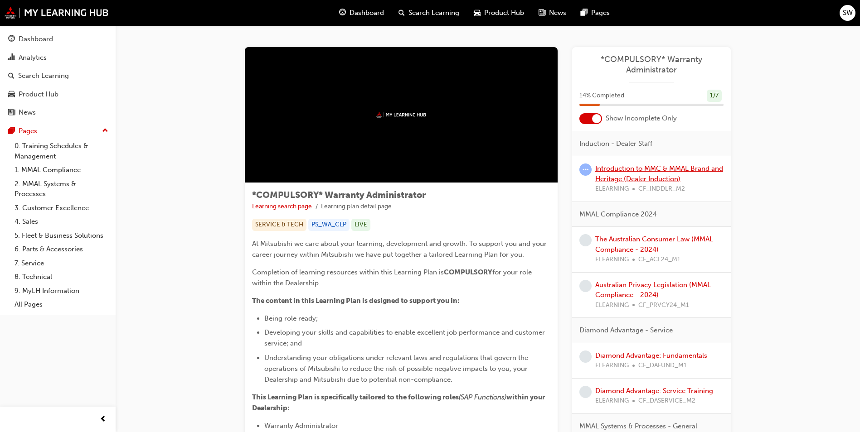
click at [609, 172] on link "Introduction to MMC & MMAL Brand and Heritage (Dealer Induction)" at bounding box center [659, 173] width 128 height 19
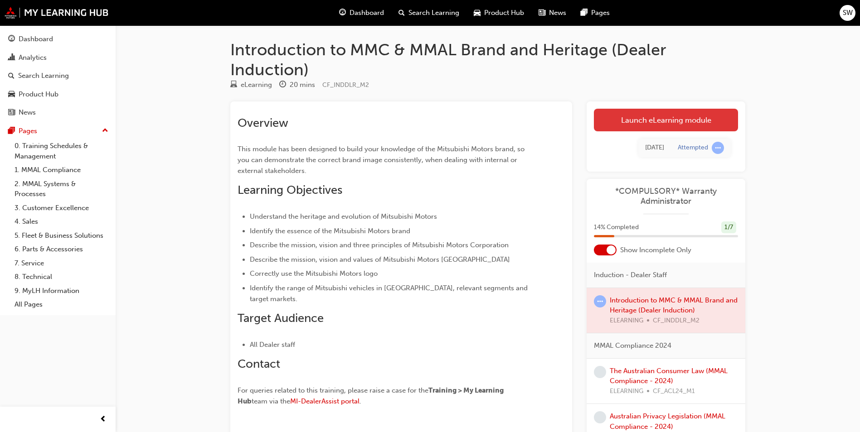
click at [644, 121] on link "Launch eLearning module" at bounding box center [666, 120] width 144 height 23
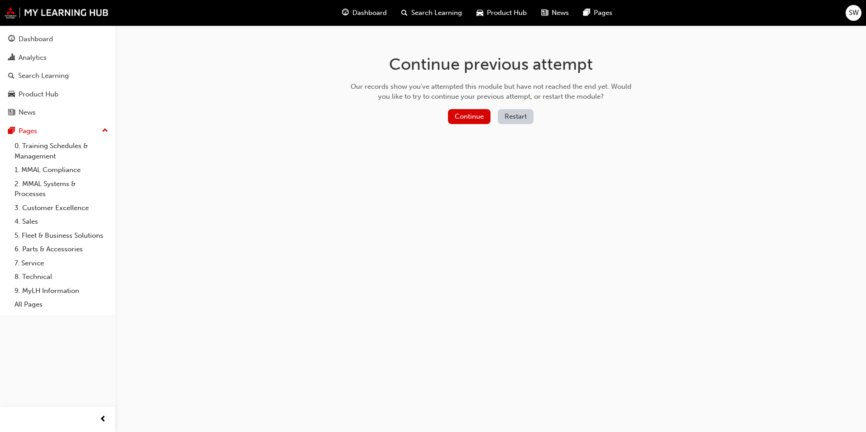
click at [477, 124] on div "Continue Restart" at bounding box center [491, 118] width 287 height 19
click at [475, 120] on button "Continue" at bounding box center [469, 116] width 43 height 15
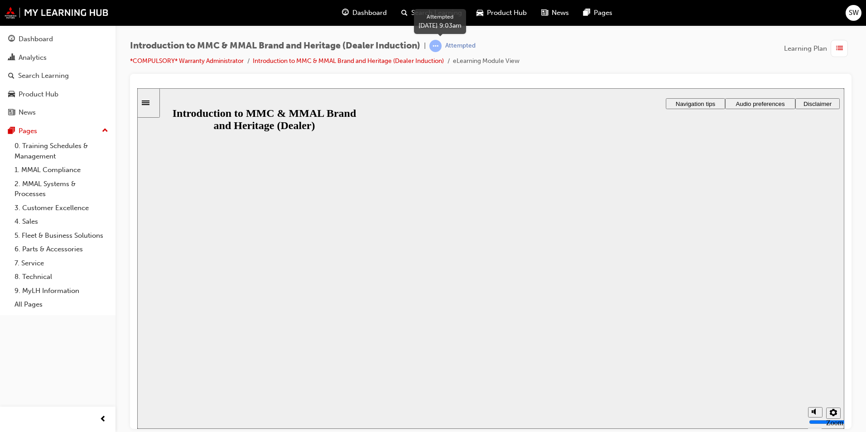
click at [440, 48] on span "learningRecordVerb_ATTEMPT-icon" at bounding box center [436, 46] width 12 height 12
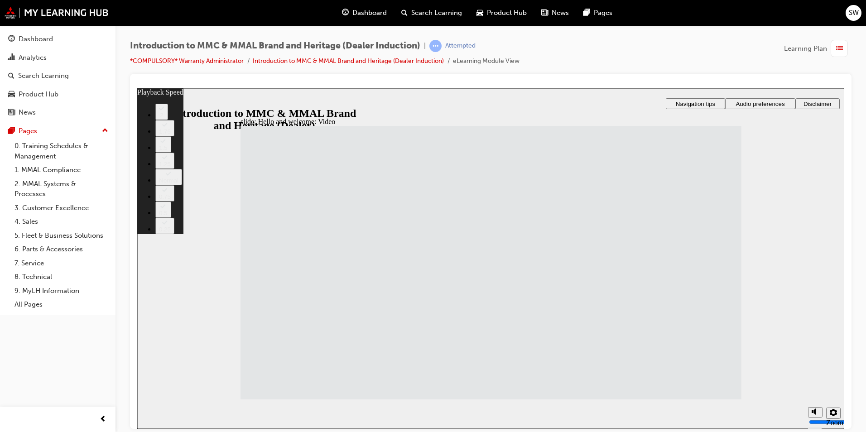
click at [768, 102] on span "Audio preferences" at bounding box center [760, 103] width 49 height 7
click at [769, 100] on span "Audio preferences" at bounding box center [760, 103] width 49 height 7
click at [44, 35] on div "Dashboard" at bounding box center [36, 39] width 34 height 10
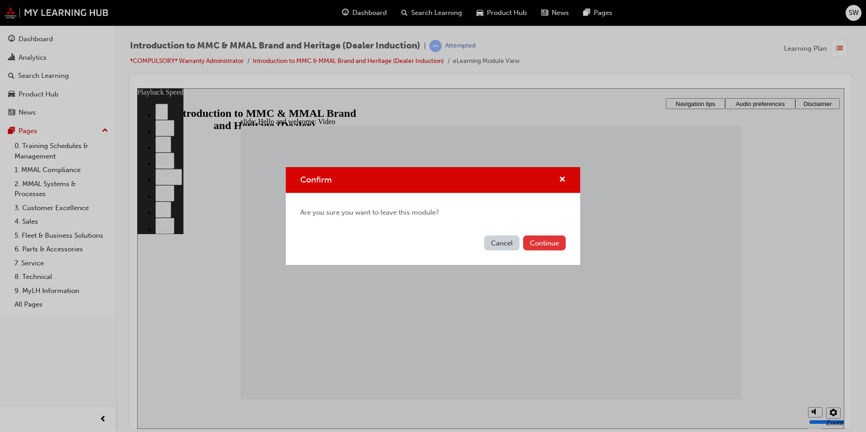
click at [559, 243] on button "Continue" at bounding box center [544, 243] width 43 height 15
